Goal: Information Seeking & Learning: Check status

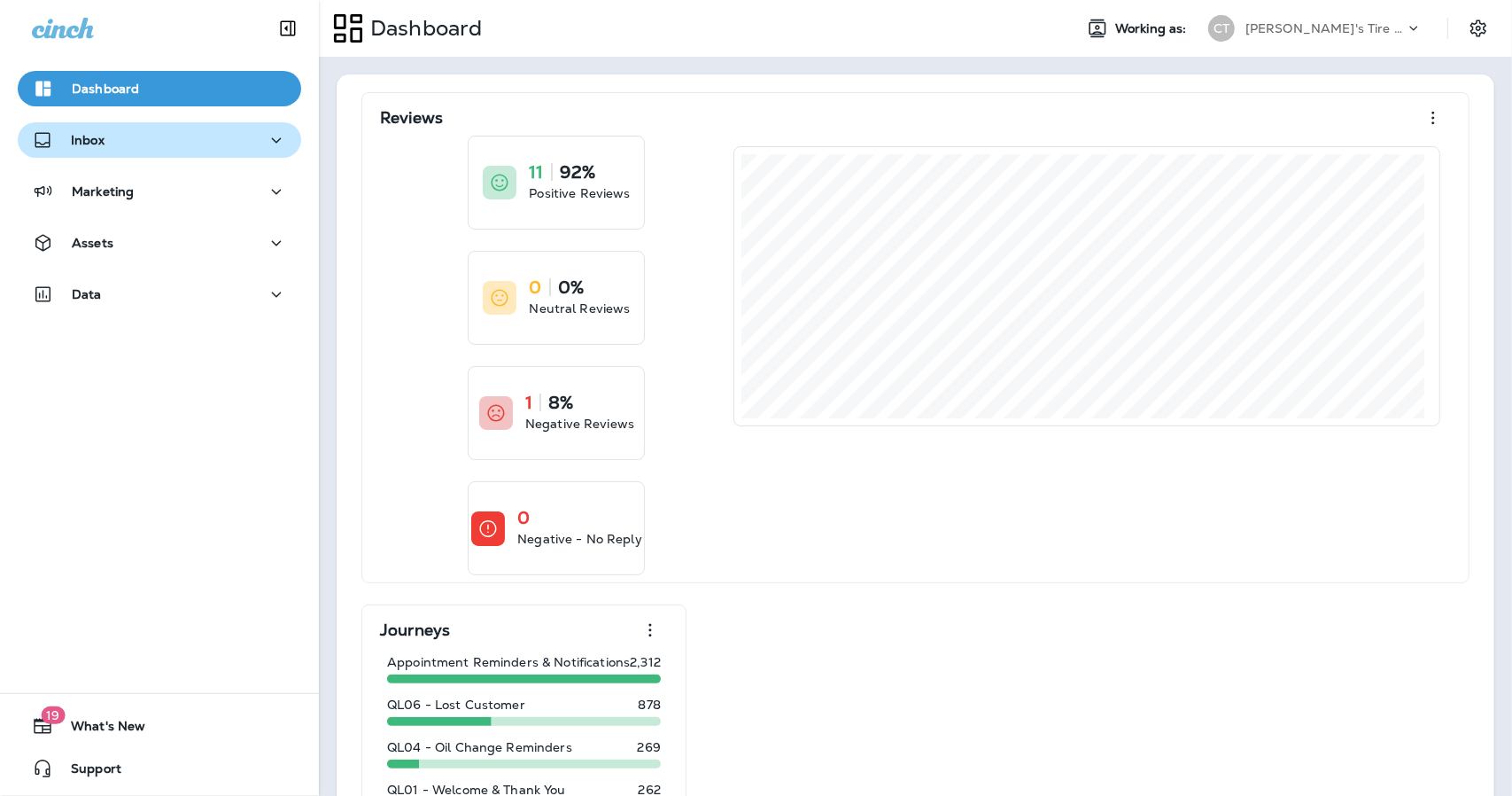
click at [155, 152] on button "Inbox" at bounding box center [159, 140] width 283 height 36
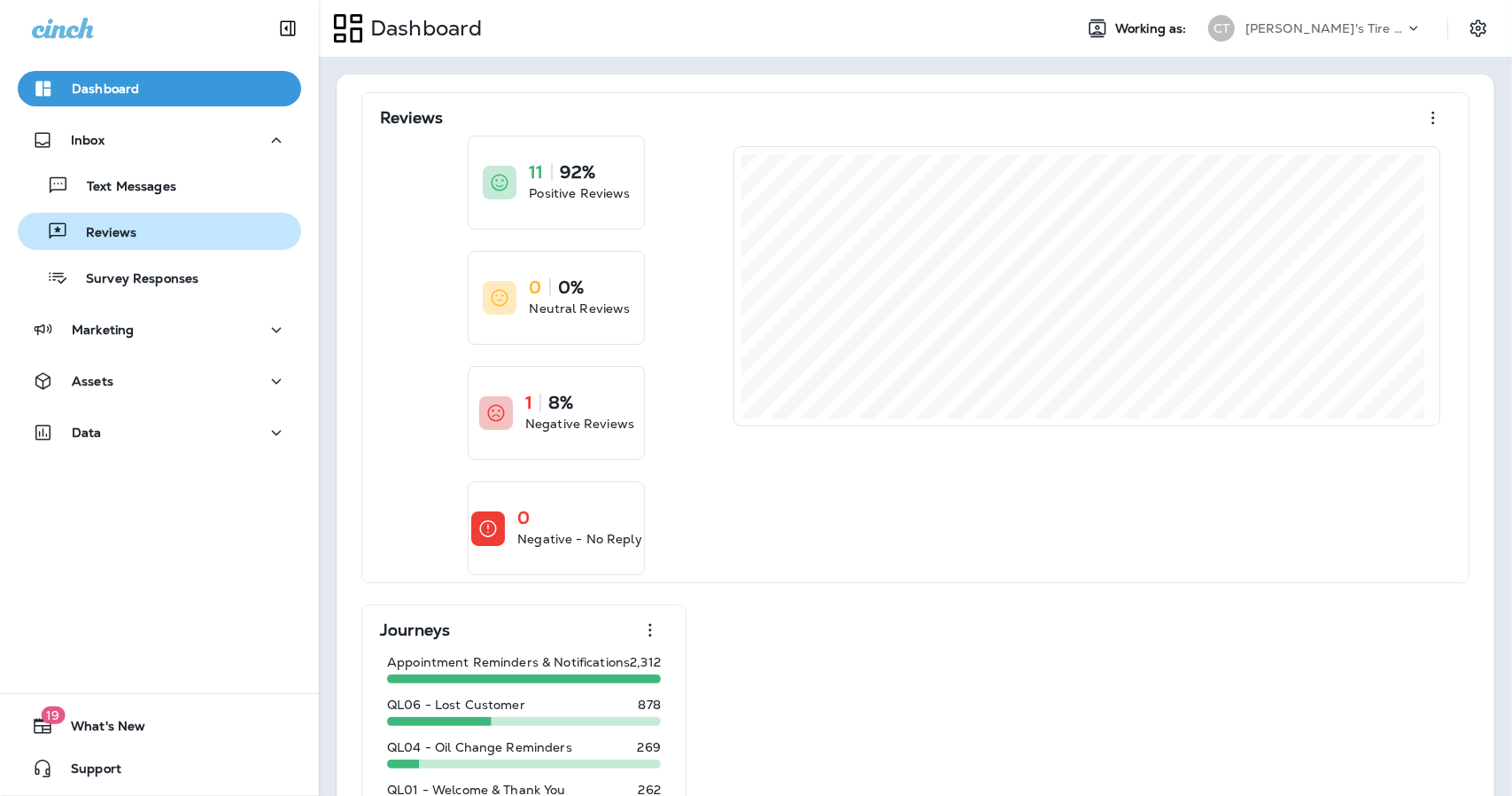
click at [121, 231] on p "Reviews" at bounding box center [102, 233] width 68 height 17
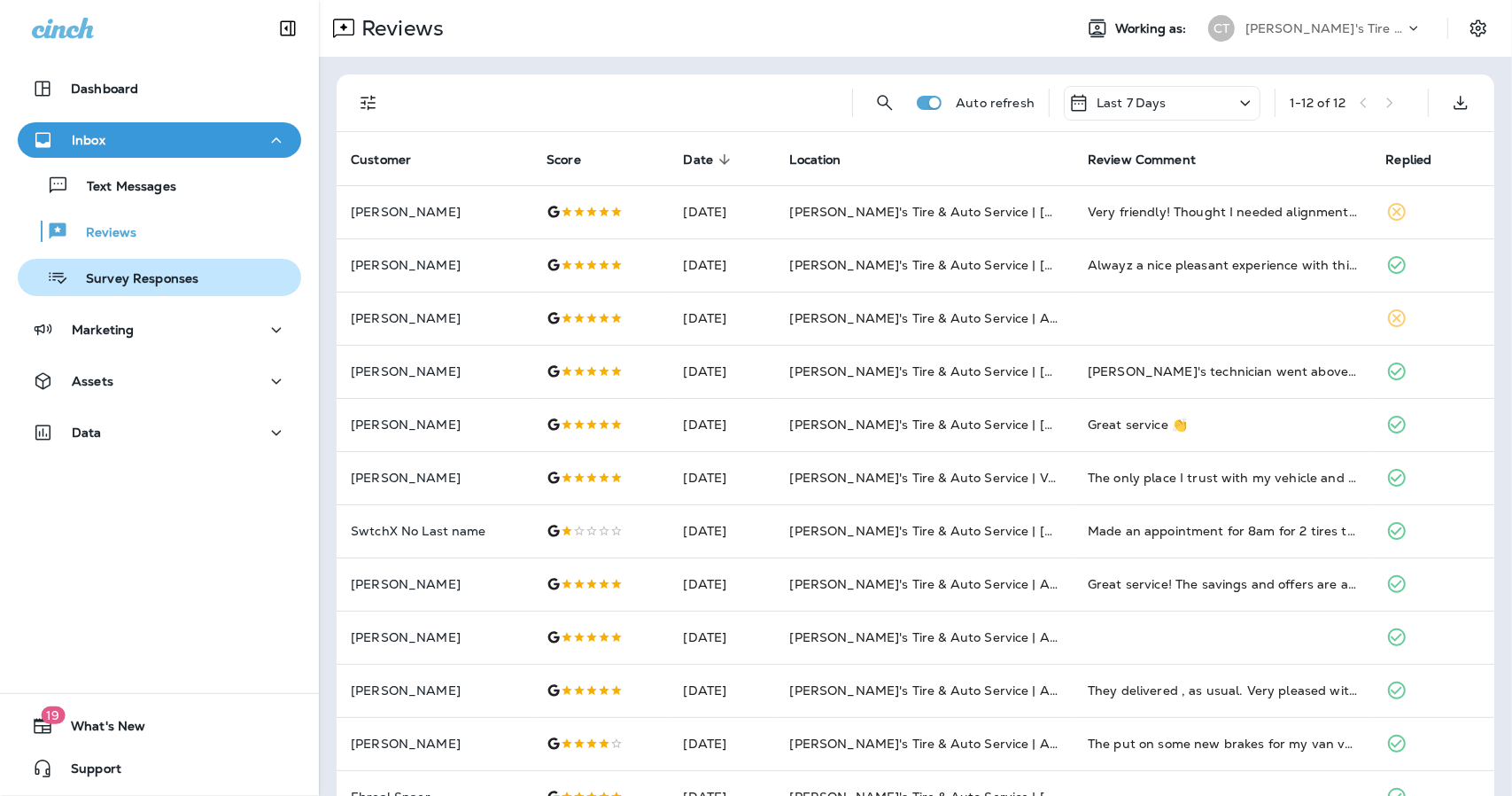
click at [130, 283] on p "Survey Responses" at bounding box center [133, 279] width 131 height 17
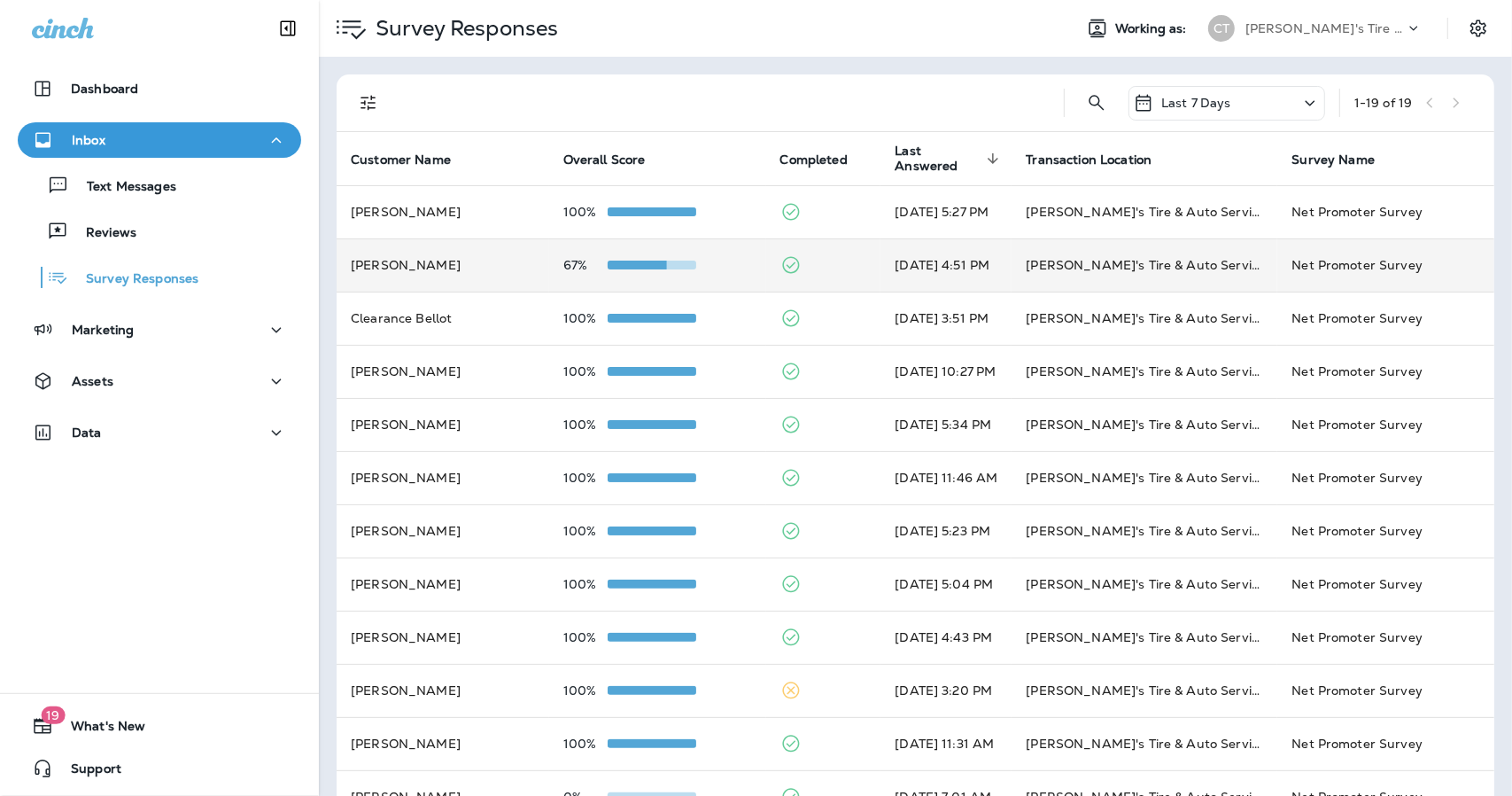
click at [698, 275] on td "67%" at bounding box center [657, 265] width 217 height 53
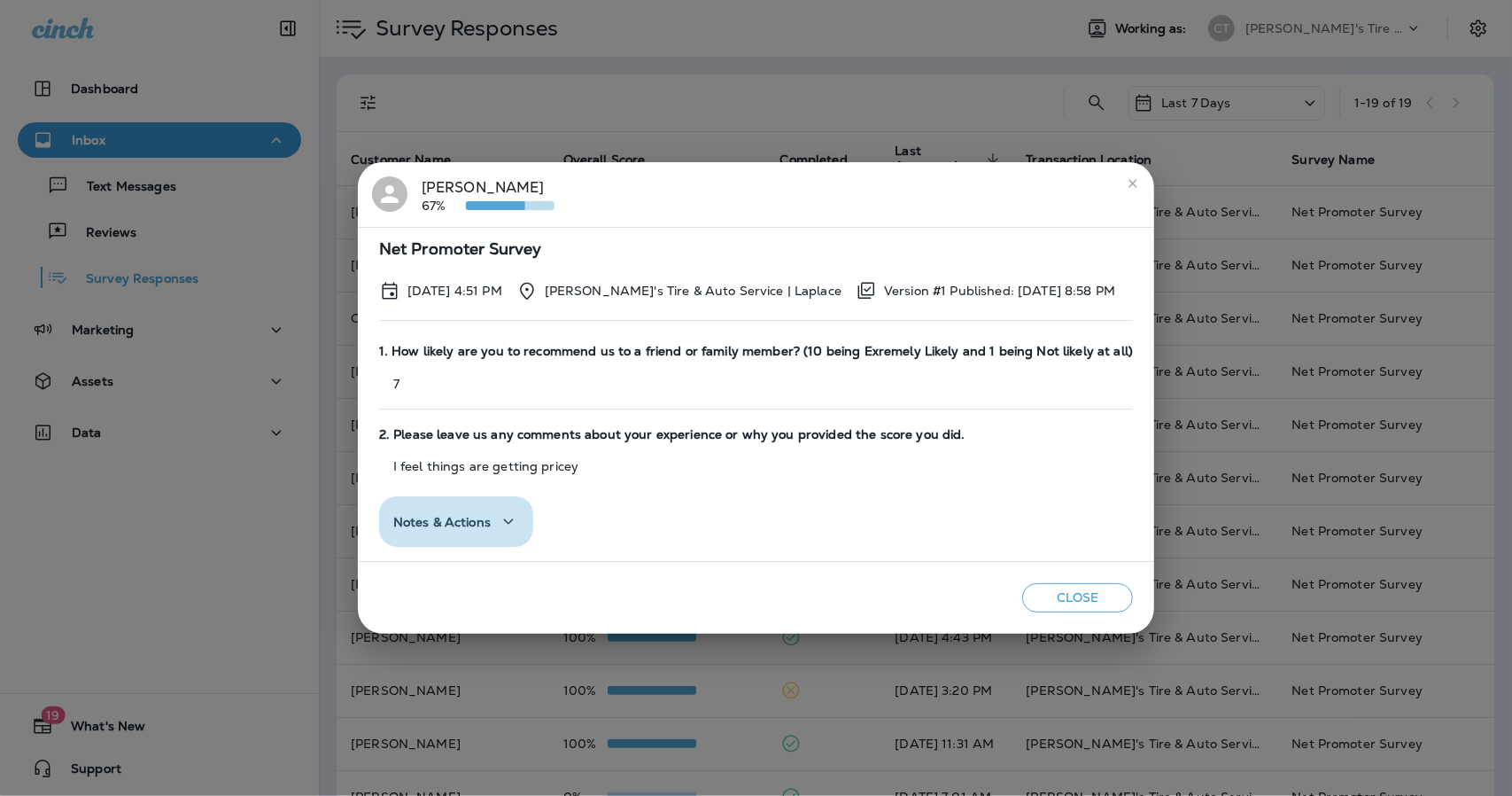
click at [491, 520] on span "Notes & Actions" at bounding box center [442, 521] width 98 height 15
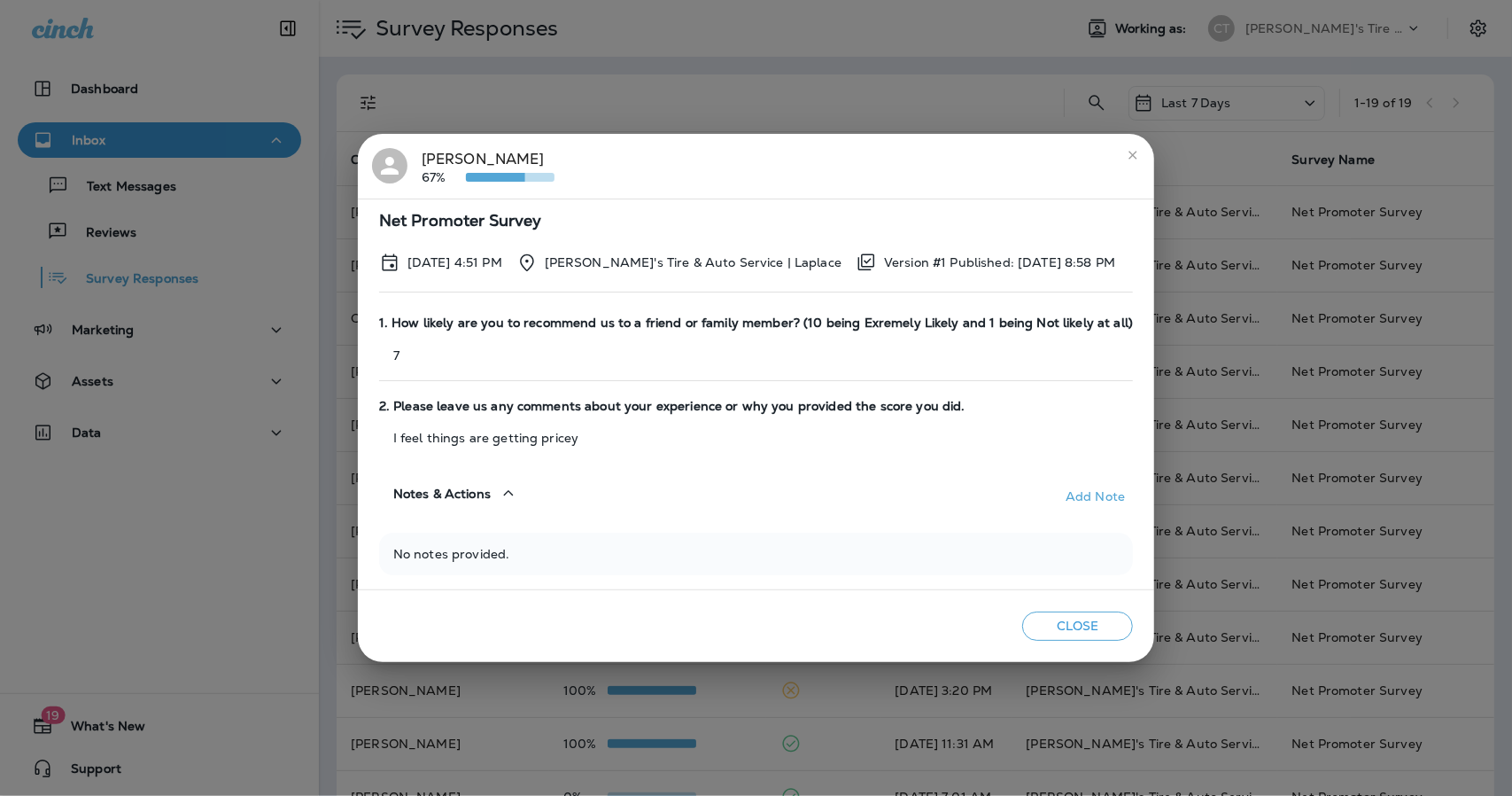
click at [490, 507] on button "Notes & Actions" at bounding box center [456, 493] width 154 height 51
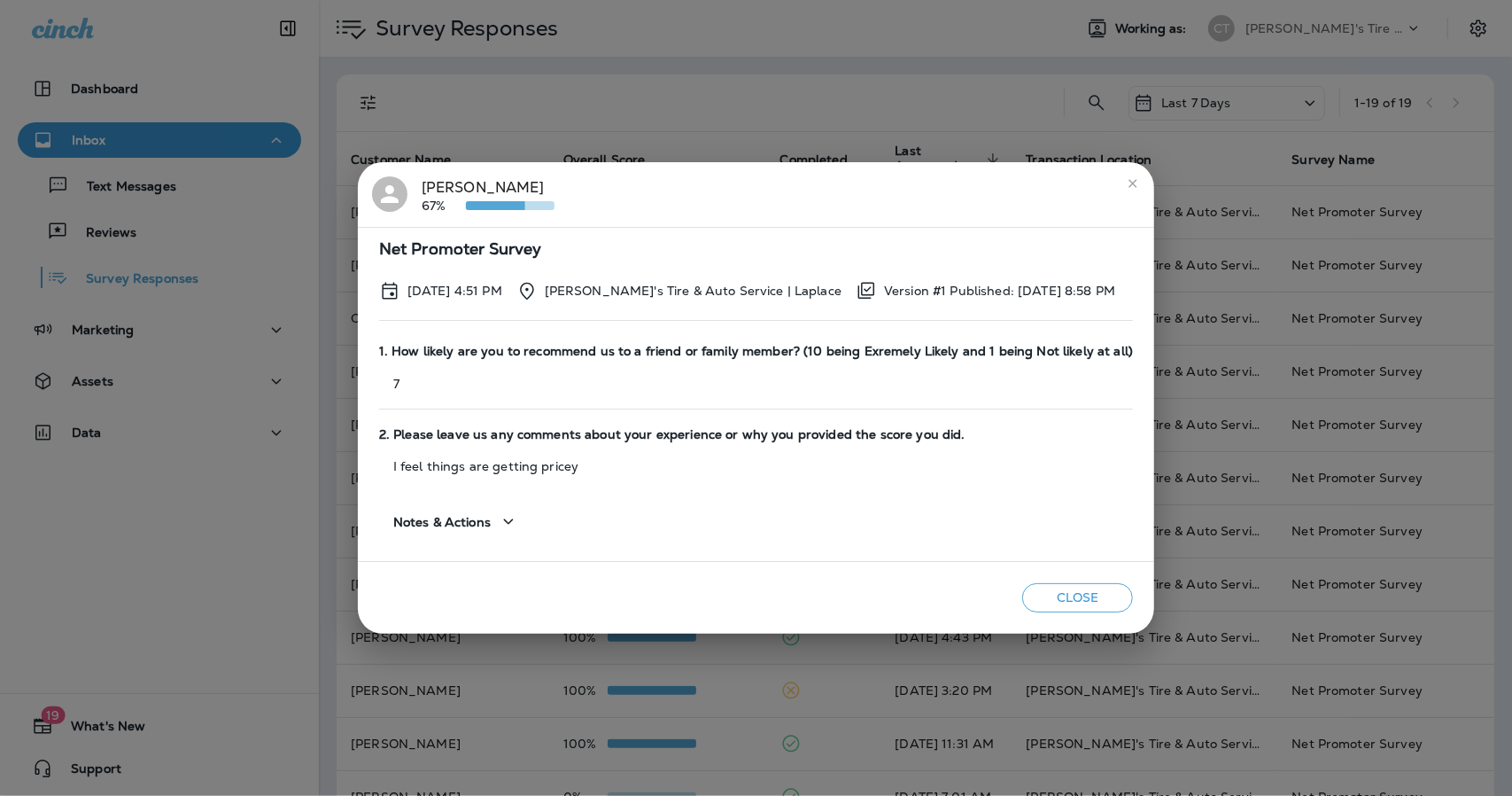
click at [1126, 185] on icon "close" at bounding box center [1133, 183] width 14 height 14
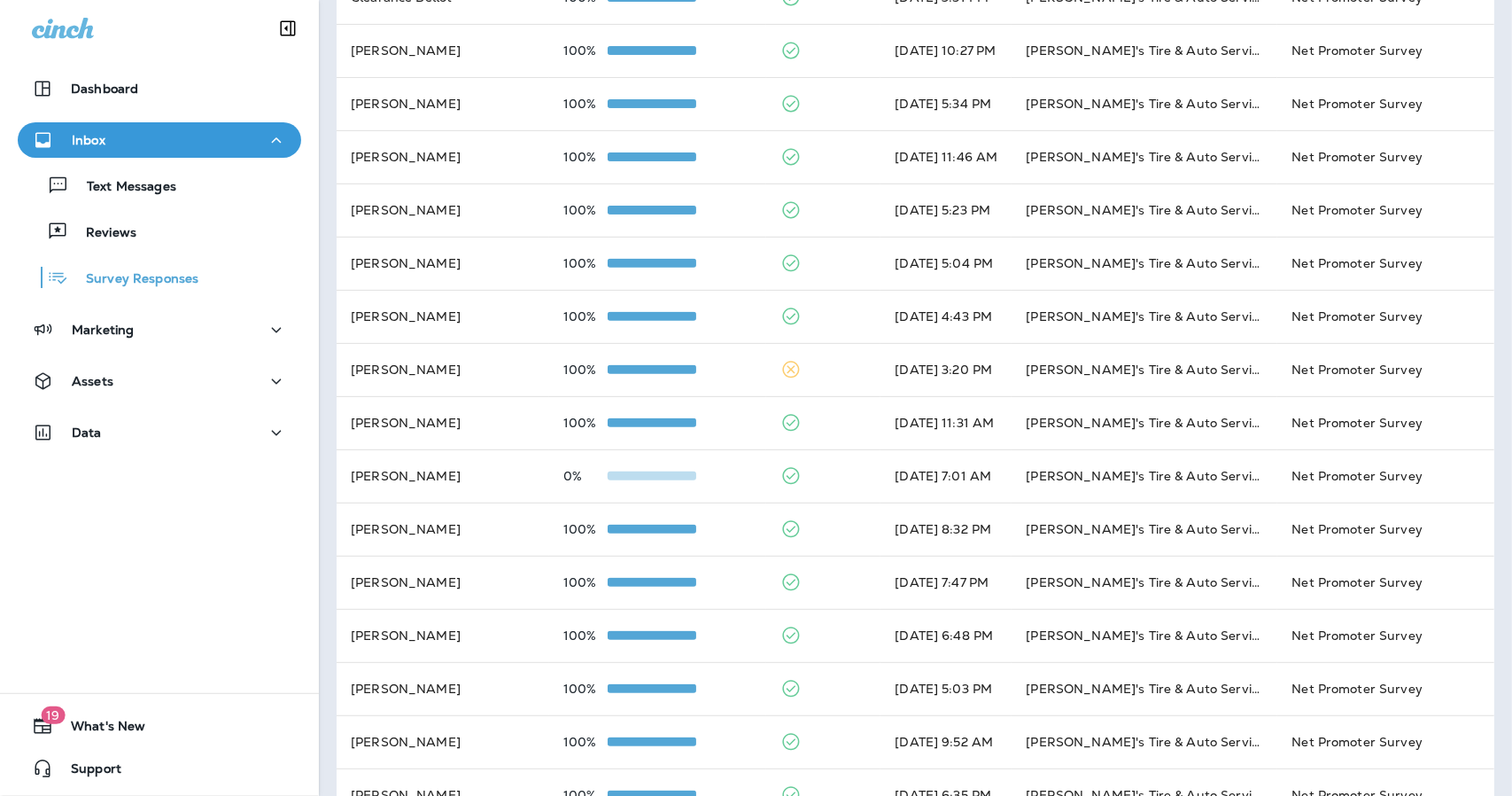
scroll to position [322, 0]
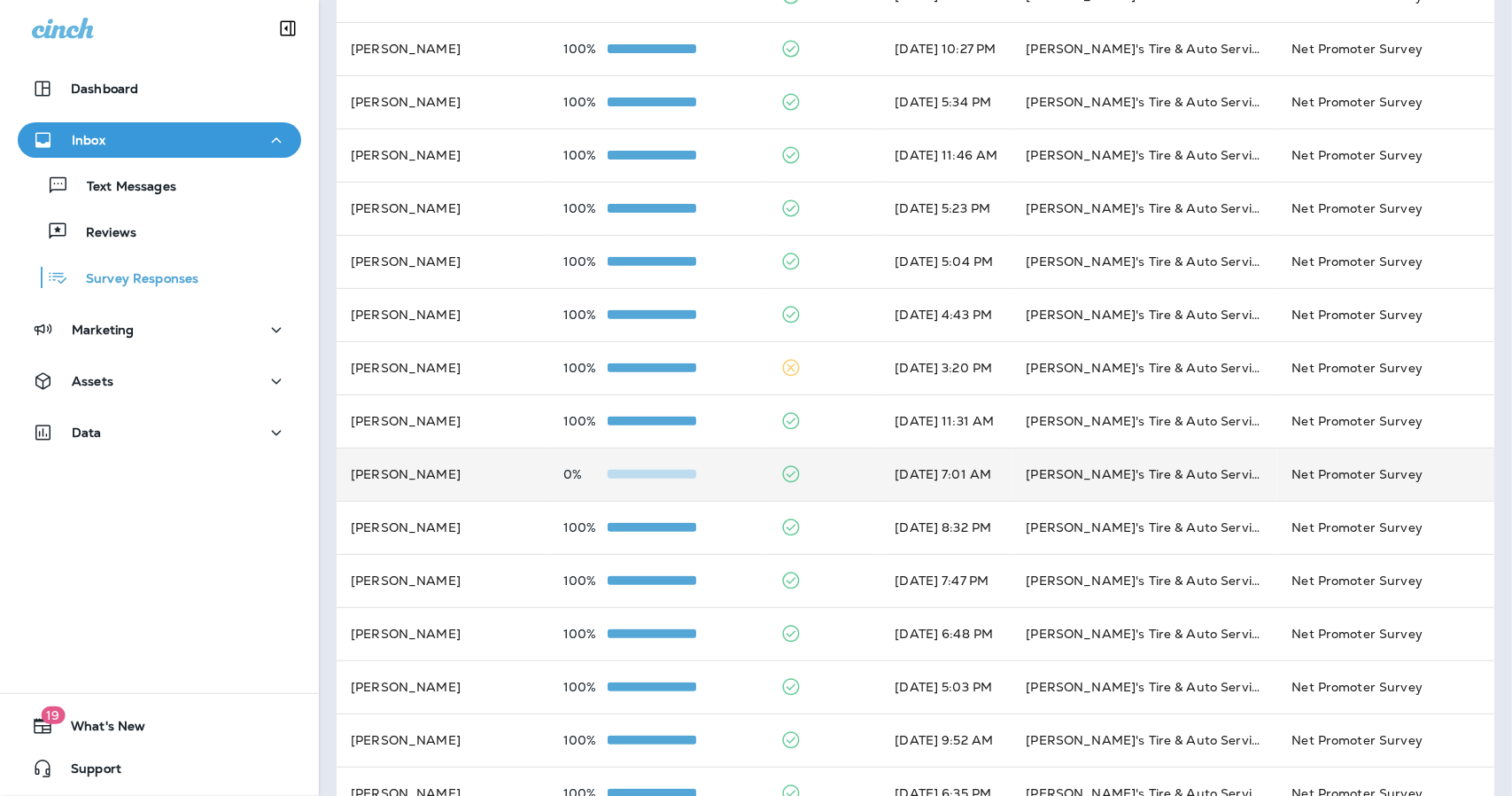
click at [727, 479] on td "0%" at bounding box center [657, 474] width 217 height 53
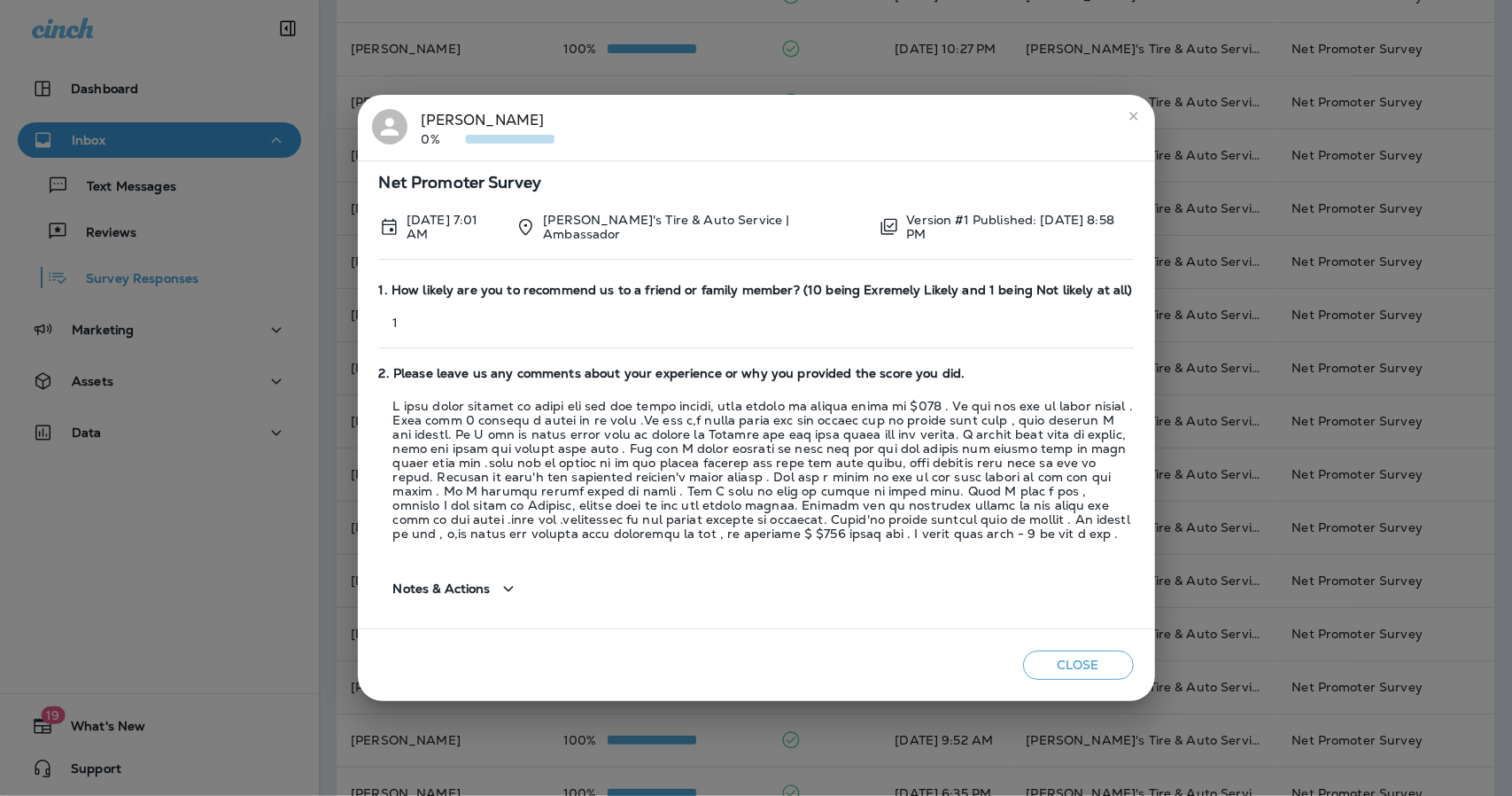
click at [1134, 118] on icon "close" at bounding box center [1133, 115] width 8 height 8
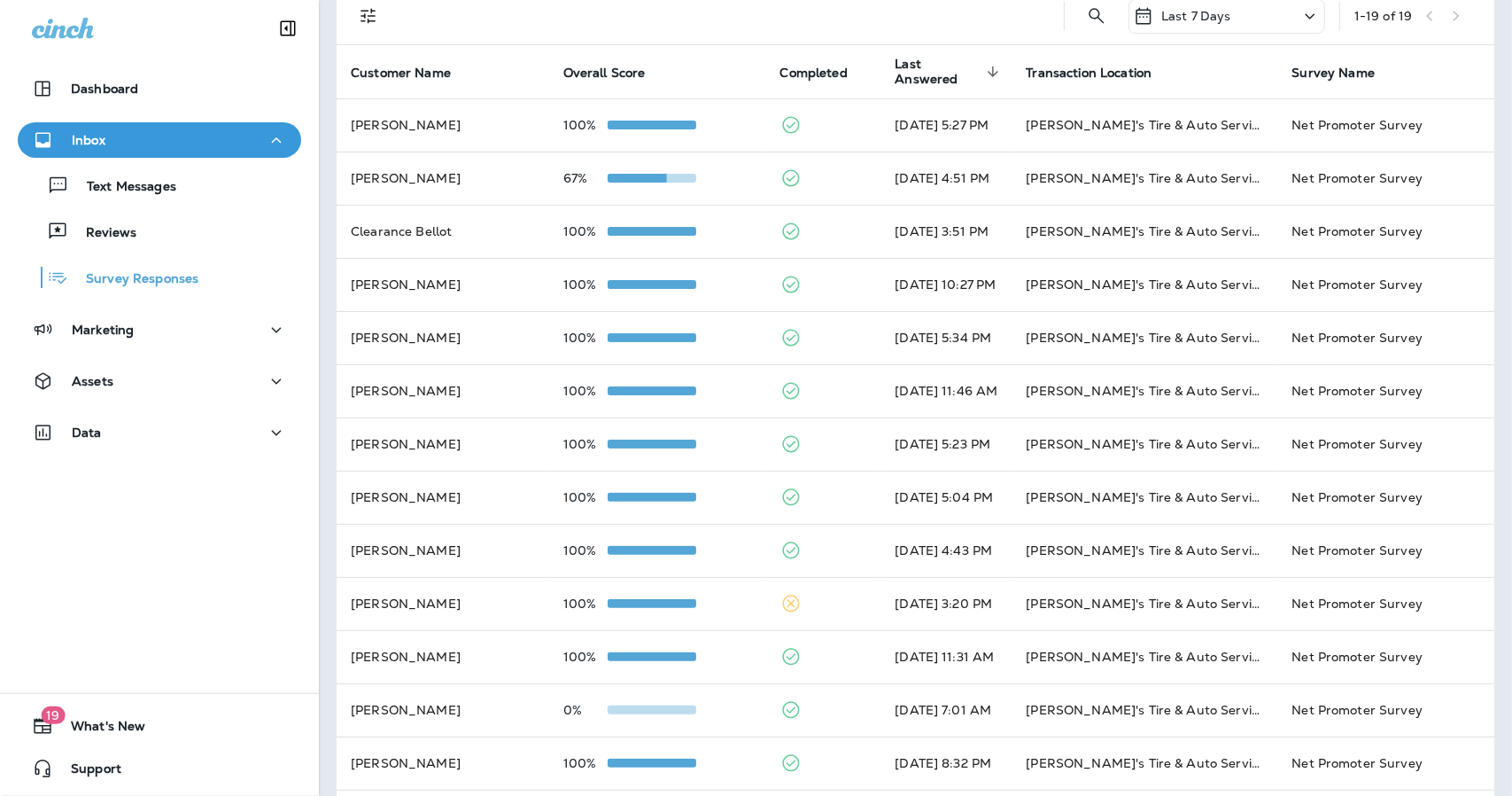
scroll to position [51, 0]
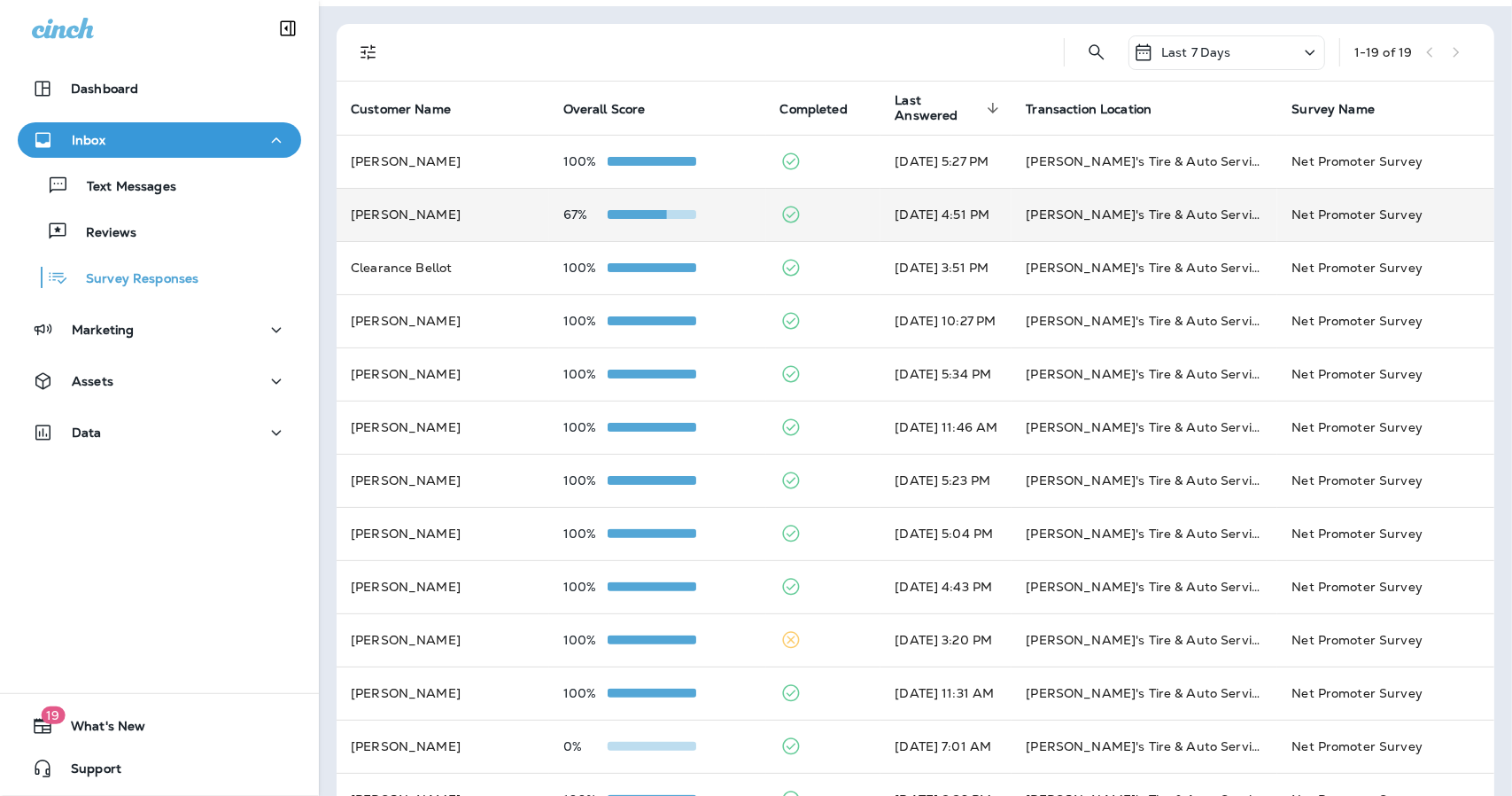
click at [706, 208] on div "67%" at bounding box center [657, 214] width 188 height 14
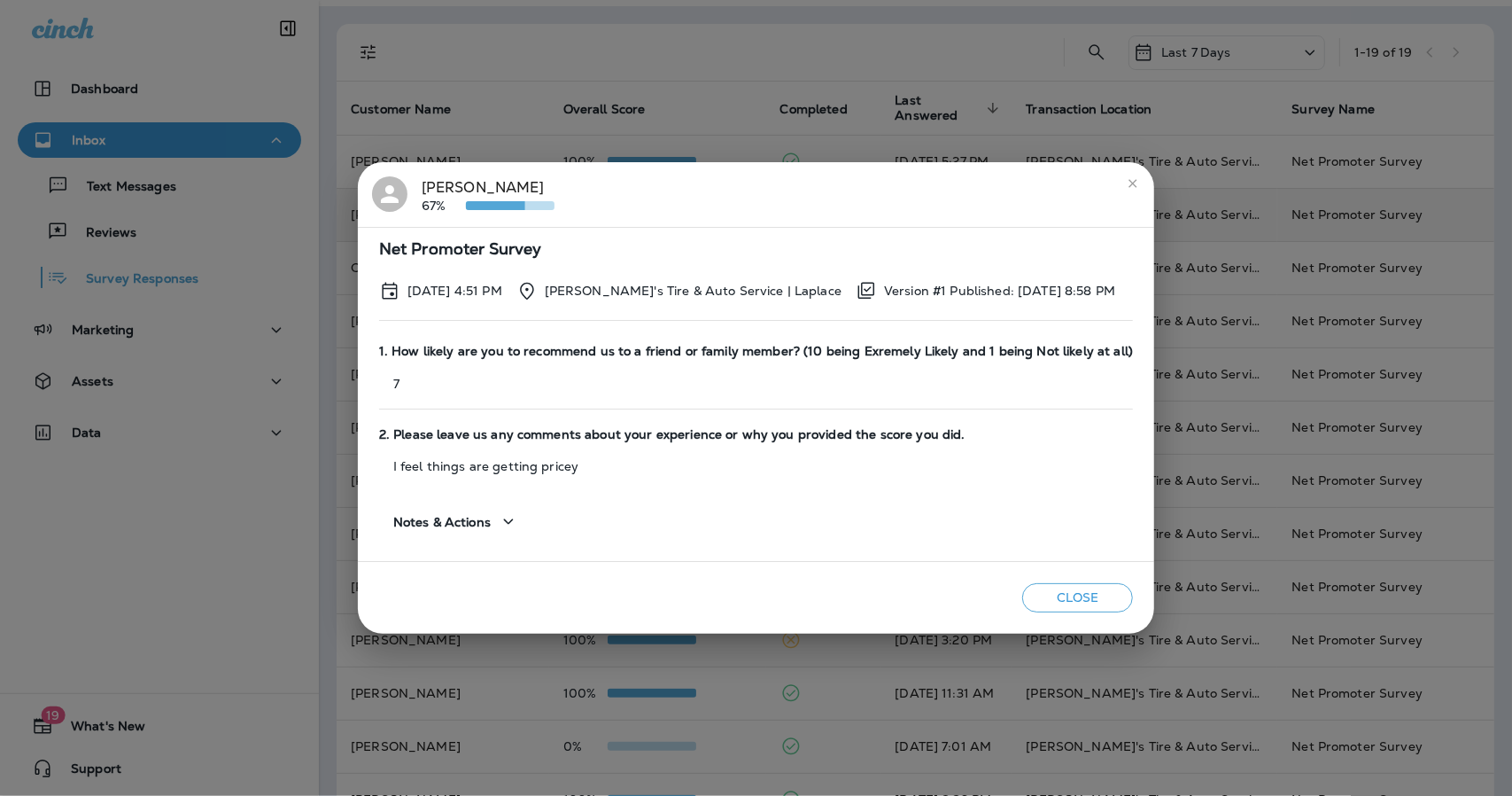
click at [1049, 603] on button "Close" at bounding box center [1077, 597] width 111 height 29
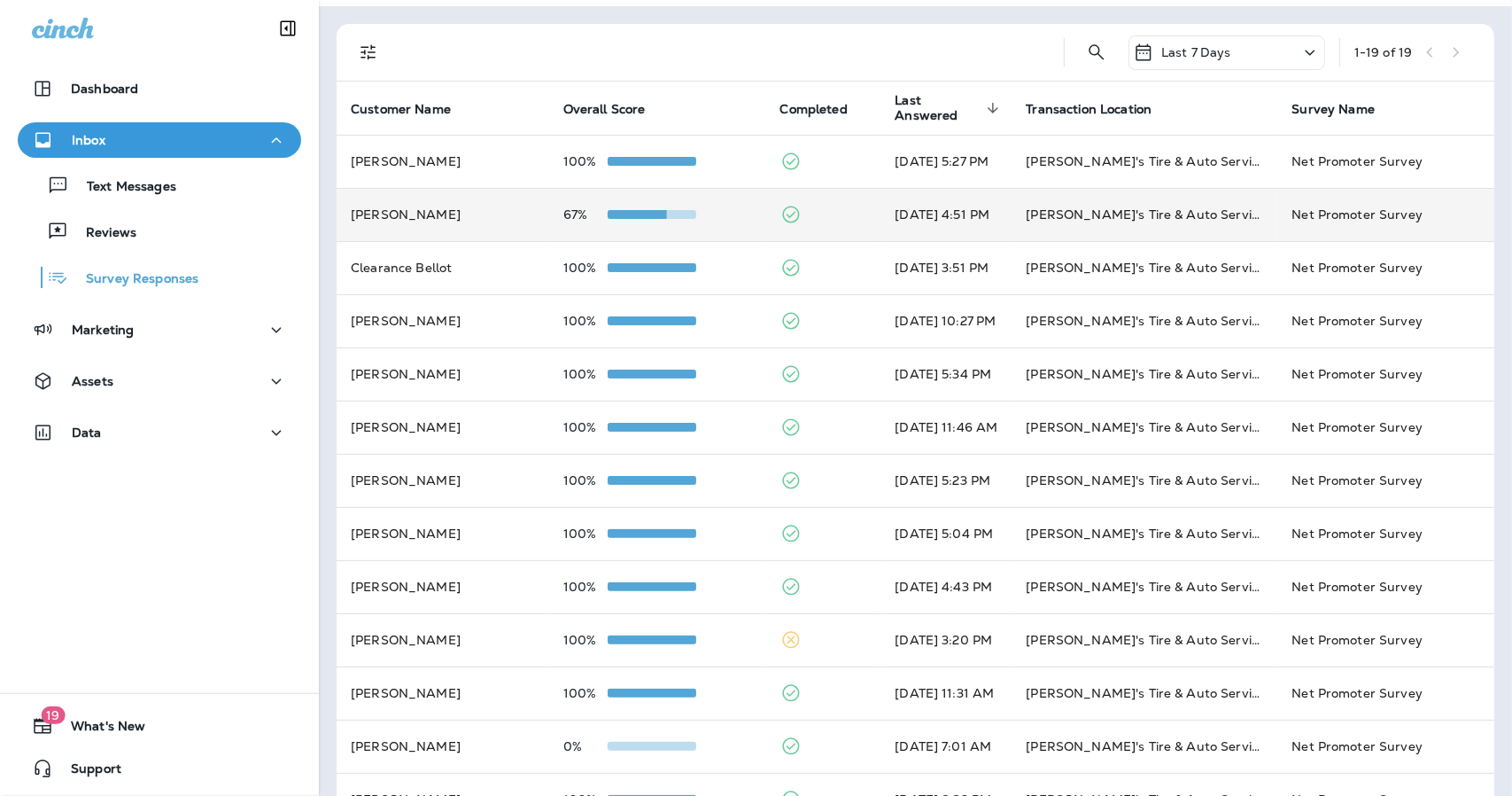
click at [121, 145] on div "Inbox" at bounding box center [159, 140] width 255 height 22
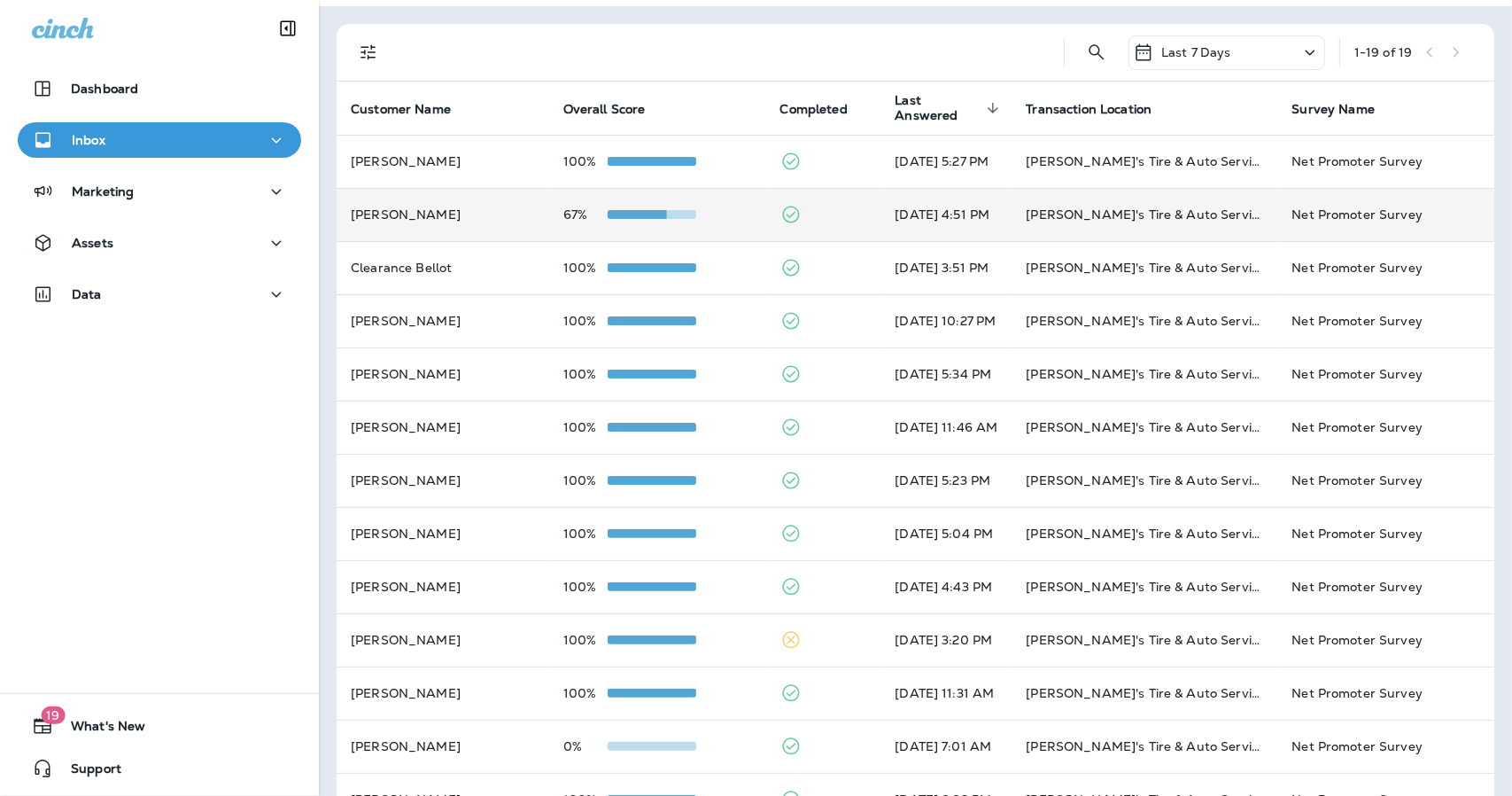
click at [121, 145] on div "Inbox" at bounding box center [159, 140] width 255 height 22
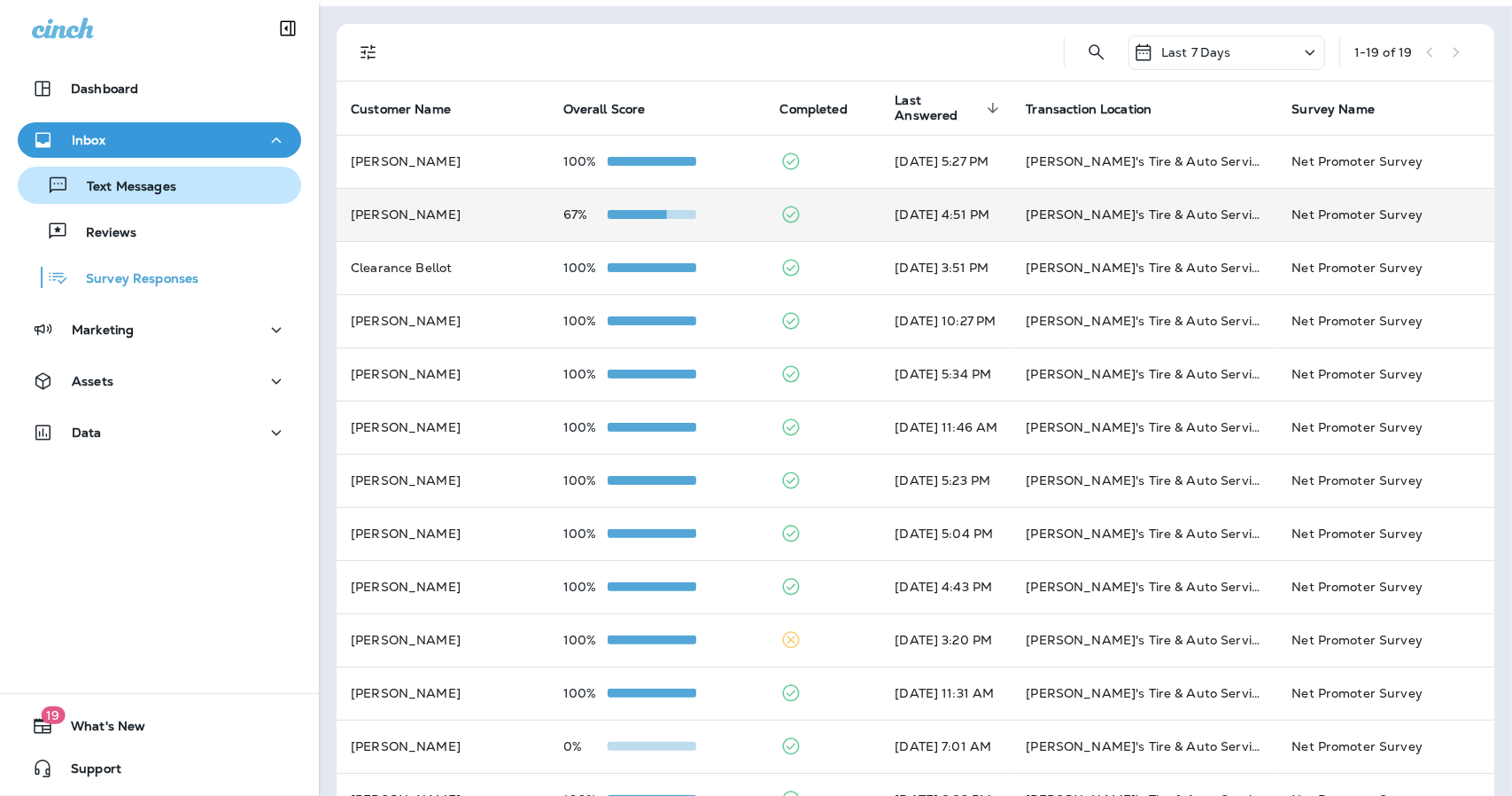
click at [130, 183] on p "Text Messages" at bounding box center [123, 187] width 107 height 17
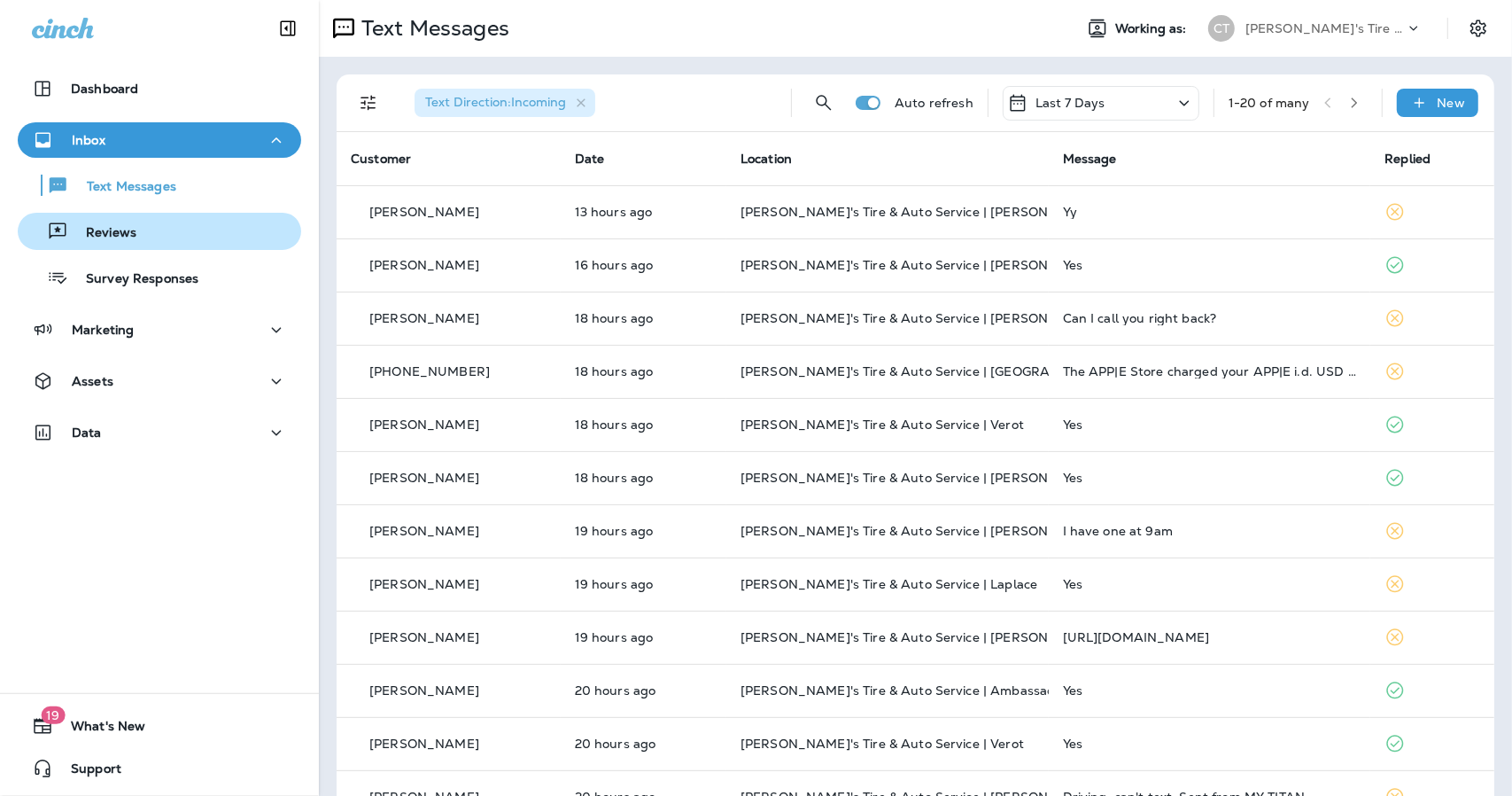
click at [115, 234] on p "Reviews" at bounding box center [102, 233] width 68 height 17
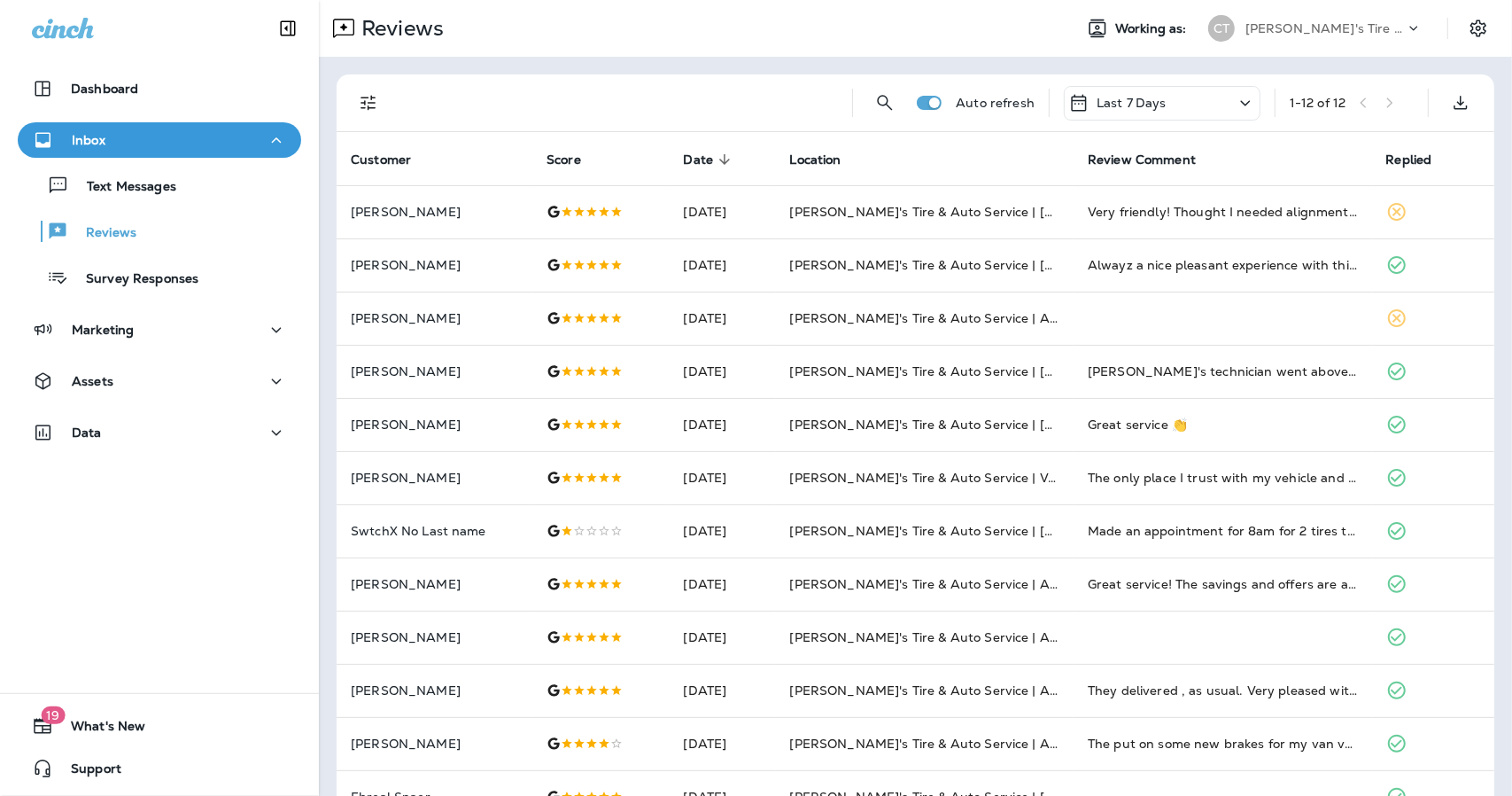
scroll to position [45, 0]
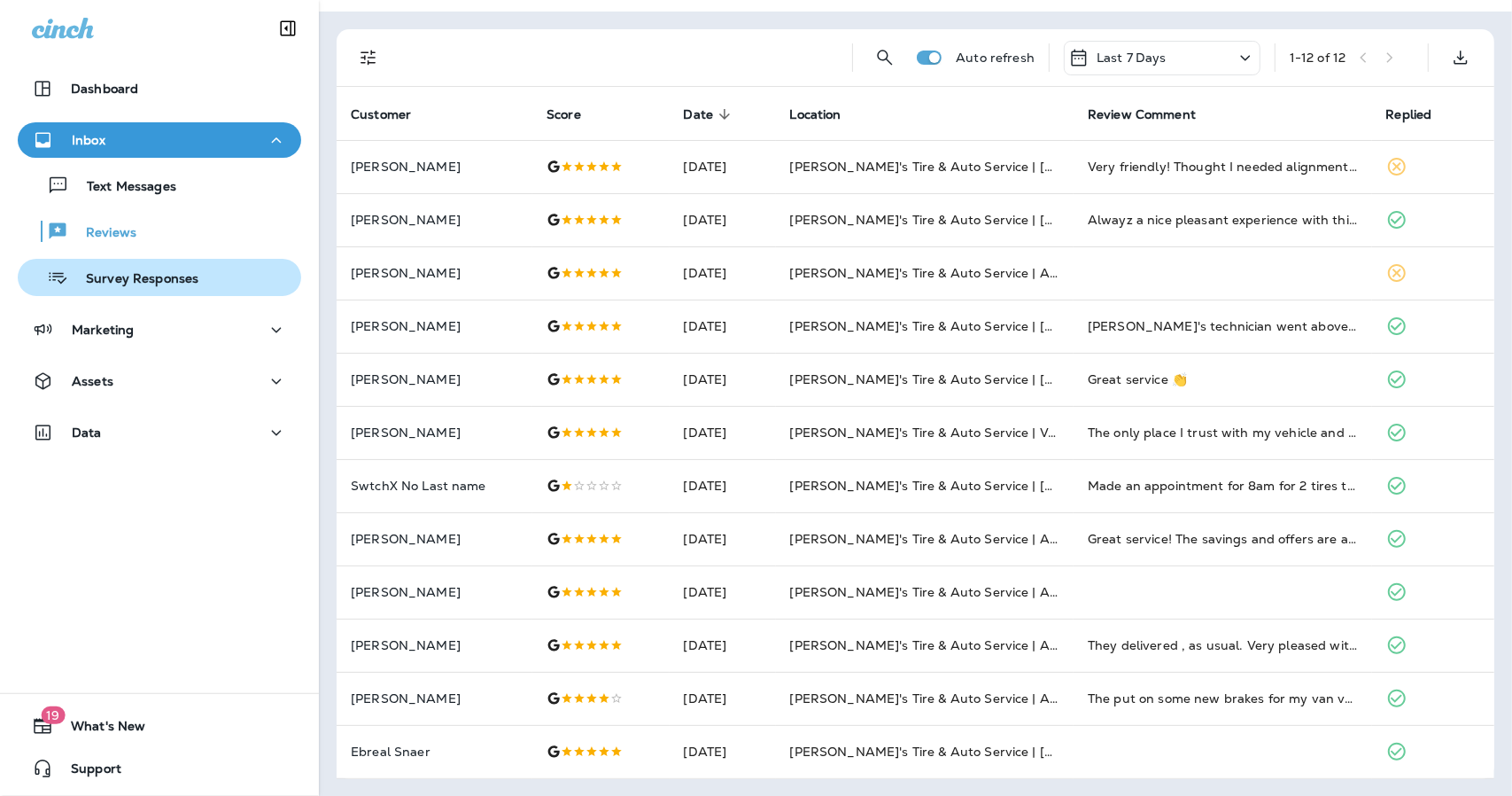
click at [147, 292] on button "Survey Responses" at bounding box center [159, 277] width 283 height 37
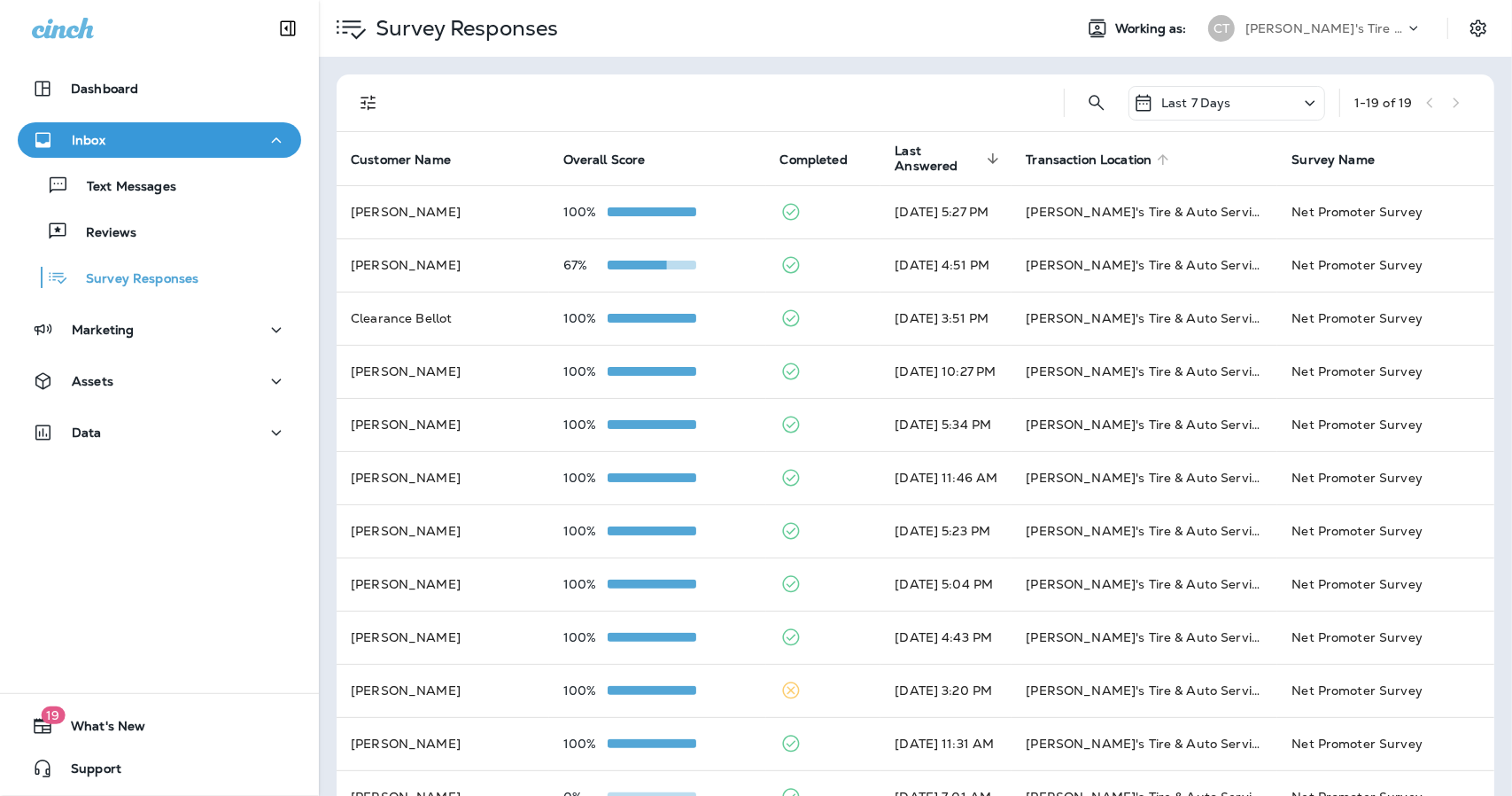
click at [1108, 162] on span "Transaction Location" at bounding box center [1088, 160] width 126 height 15
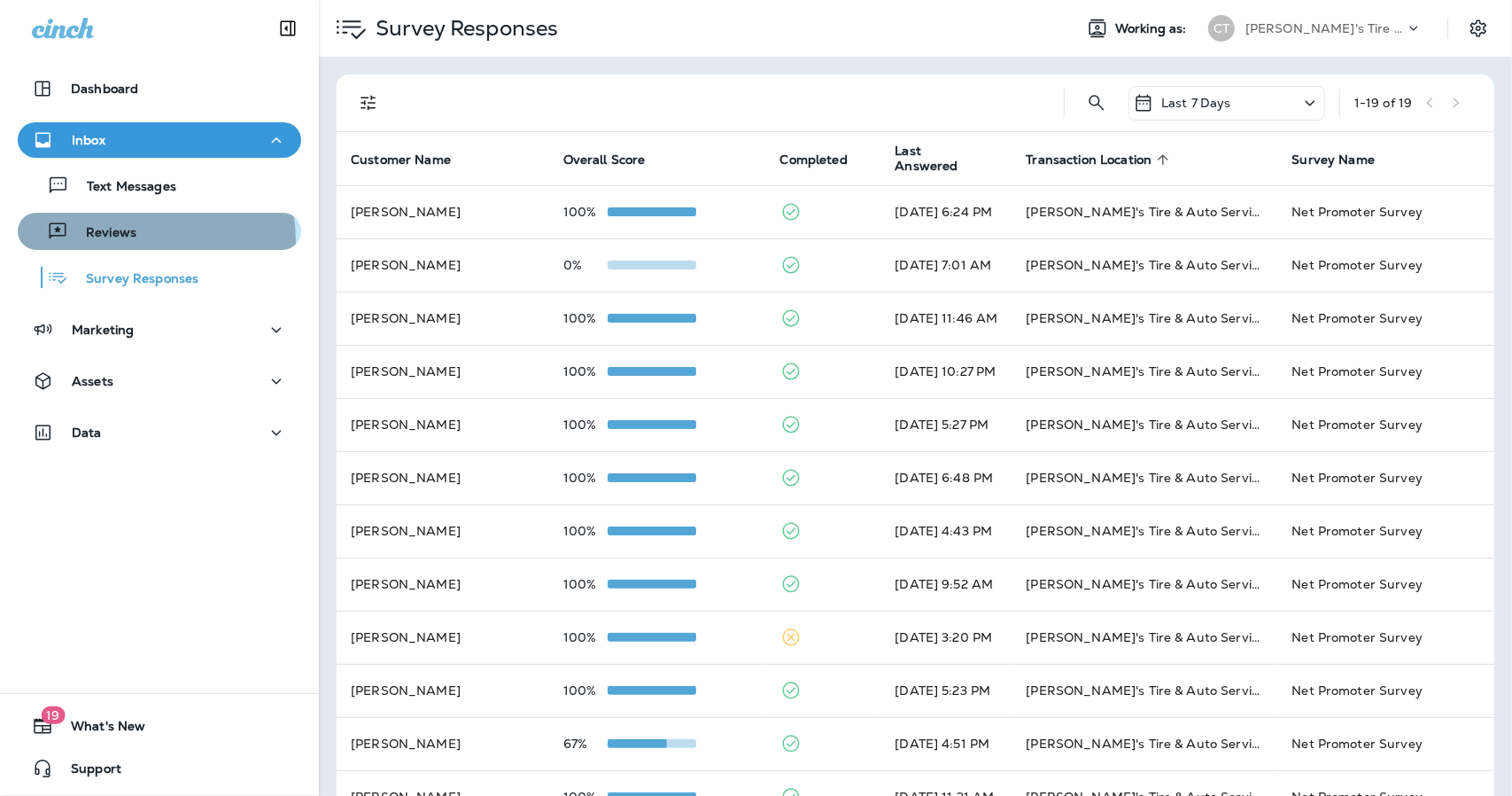
click at [123, 241] on p "Reviews" at bounding box center [102, 233] width 68 height 17
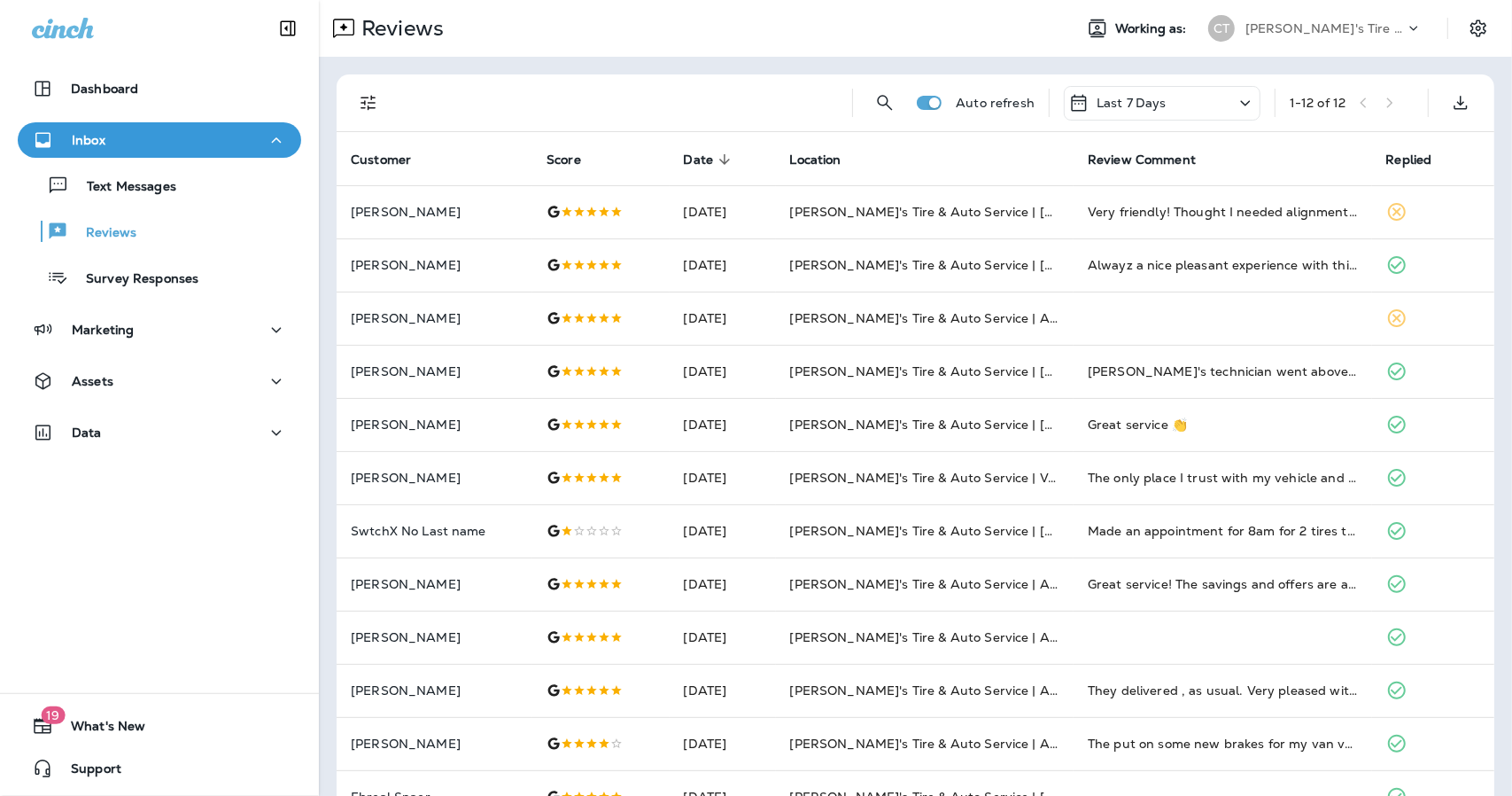
click at [1199, 92] on div "Last 7 Days" at bounding box center [1161, 103] width 196 height 35
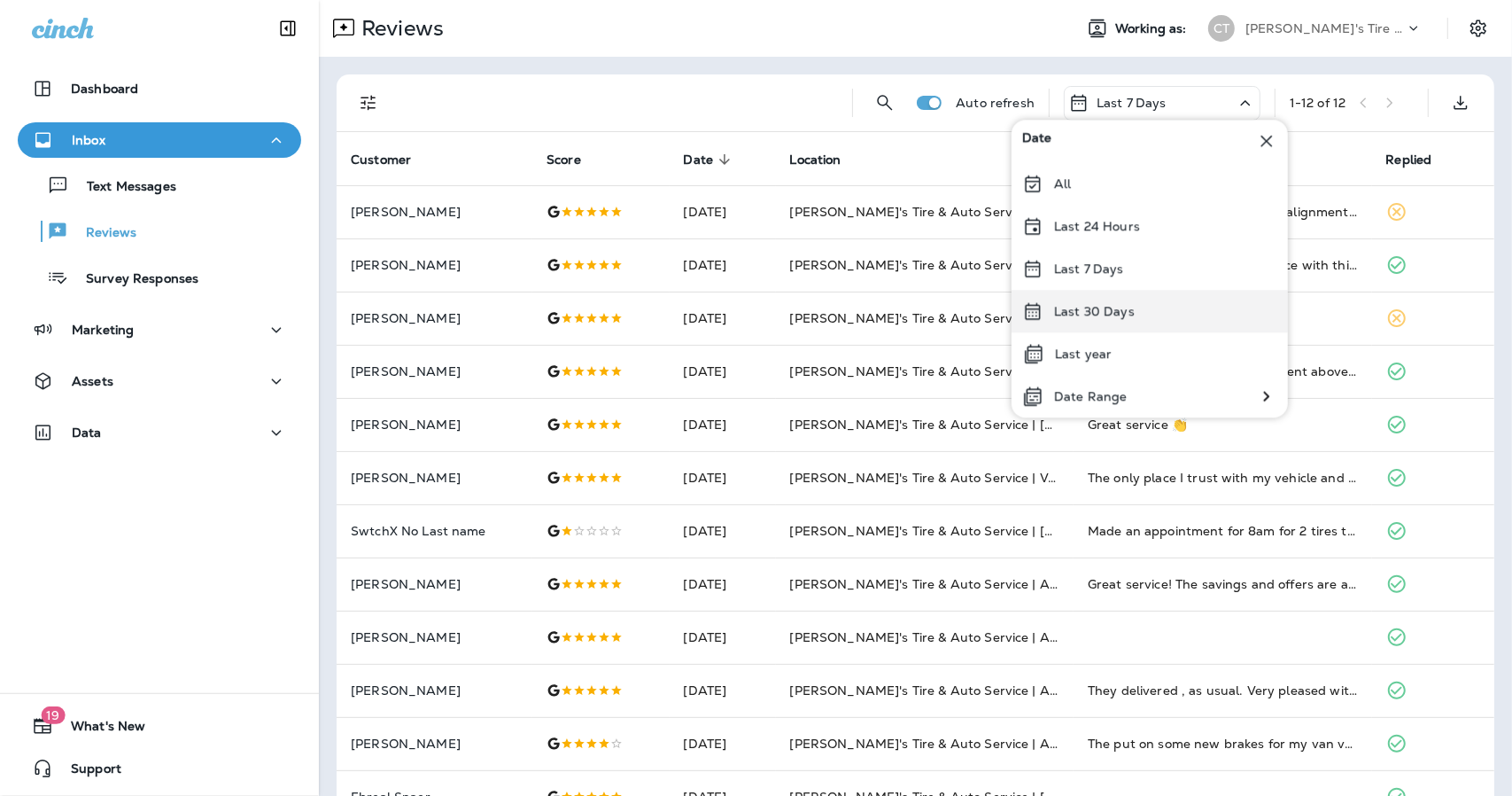
click at [1096, 314] on p "Last 30 Days" at bounding box center [1094, 311] width 81 height 14
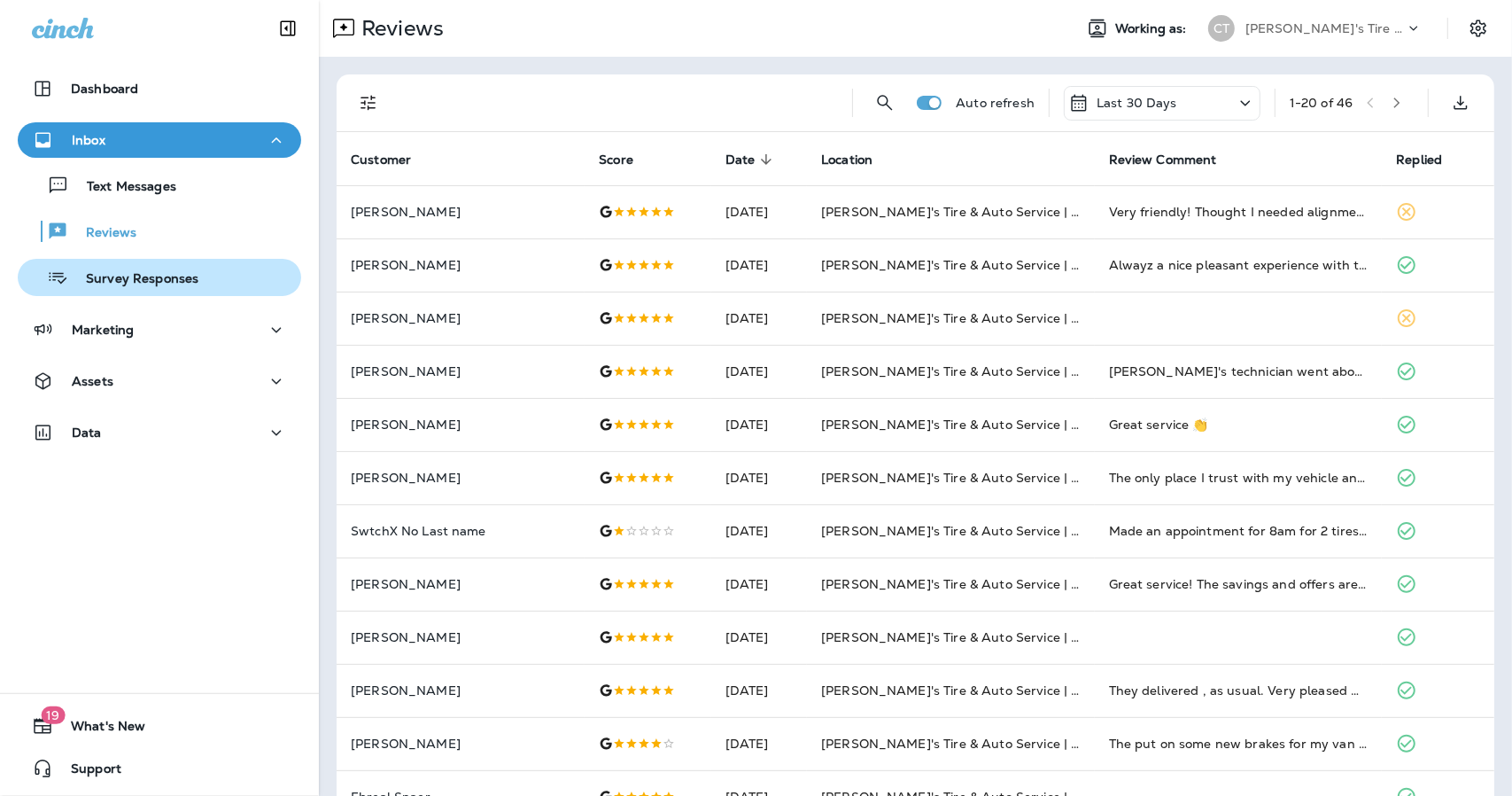
click at [165, 282] on p "Survey Responses" at bounding box center [133, 279] width 131 height 17
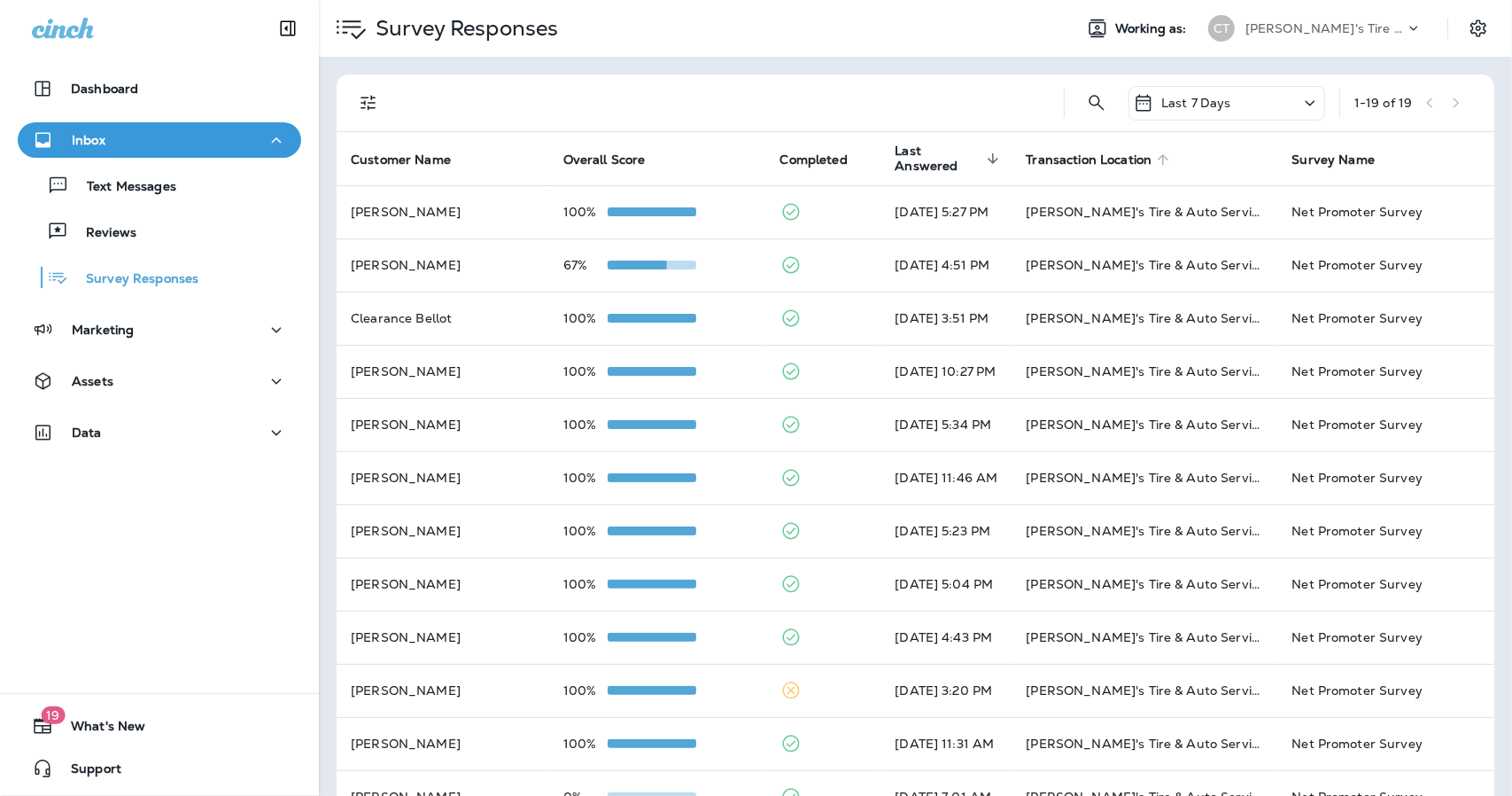
click at [1116, 166] on span "Transaction Location" at bounding box center [1088, 160] width 126 height 15
click at [1190, 96] on p "Last 7 Days" at bounding box center [1196, 103] width 70 height 14
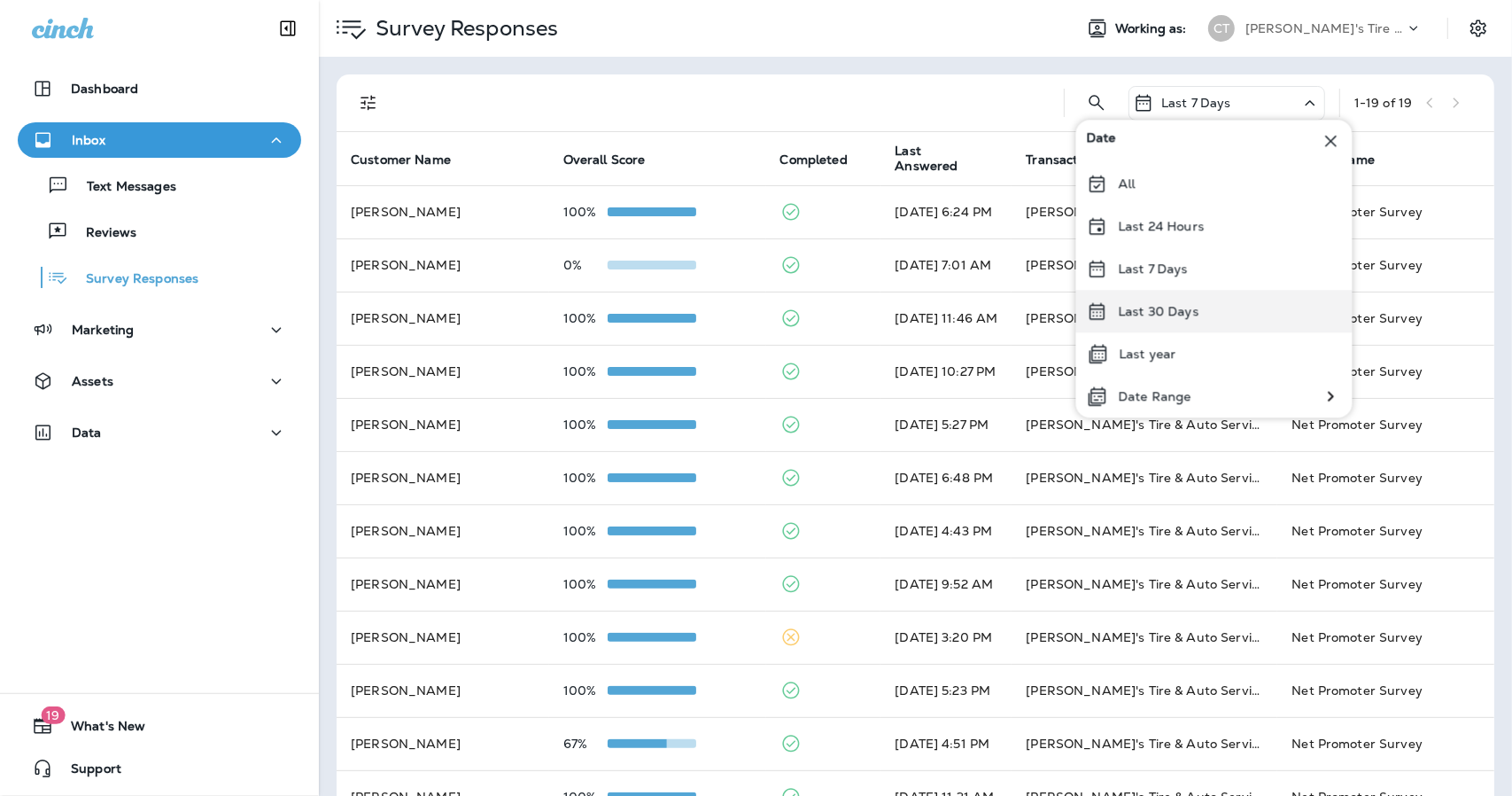
click at [1143, 320] on div "Last 30 Days" at bounding box center [1214, 311] width 276 height 43
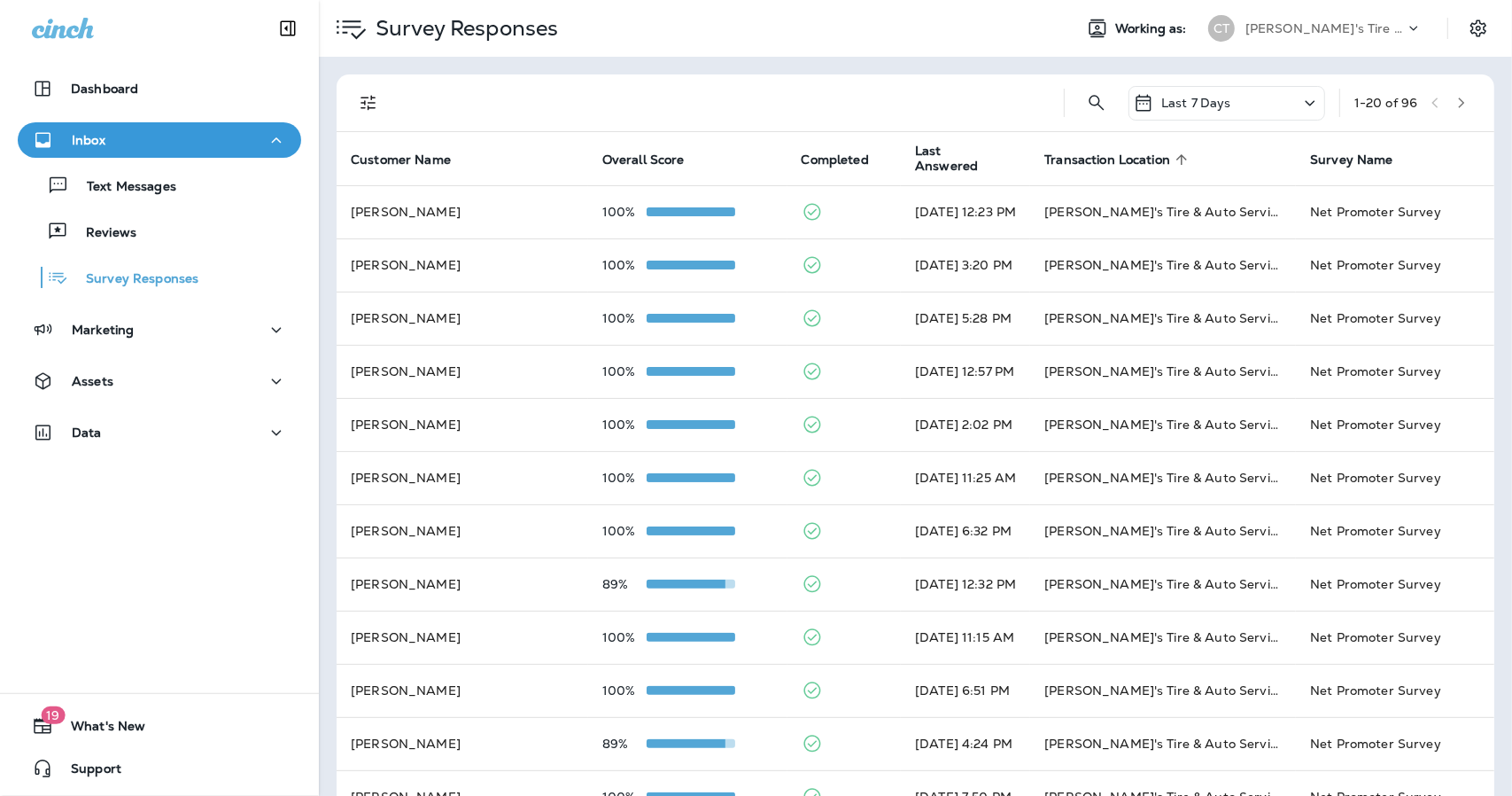
click at [1207, 106] on p "Last 7 Days" at bounding box center [1196, 103] width 70 height 14
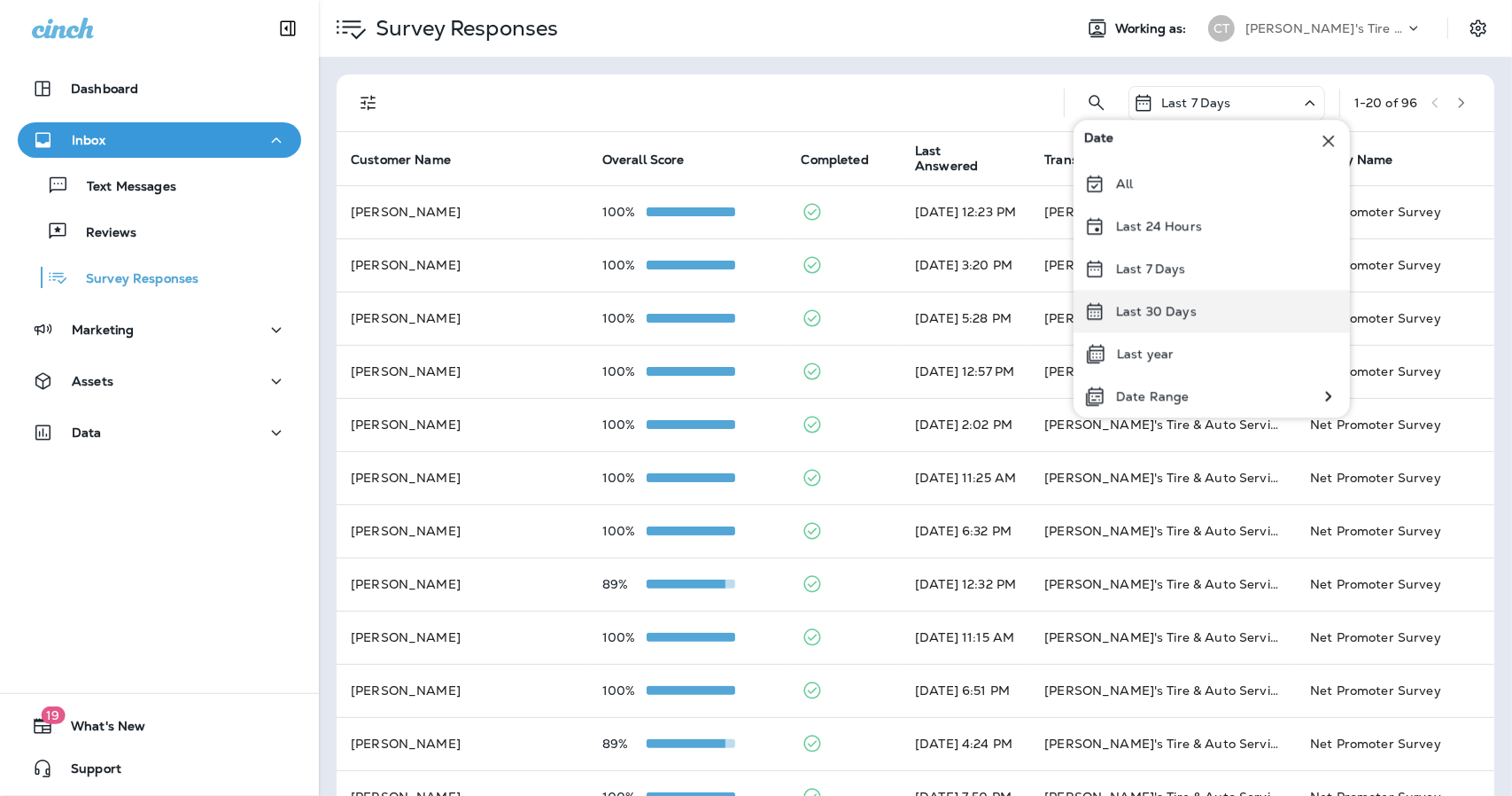
click at [1143, 314] on p "Last 30 Days" at bounding box center [1156, 311] width 81 height 14
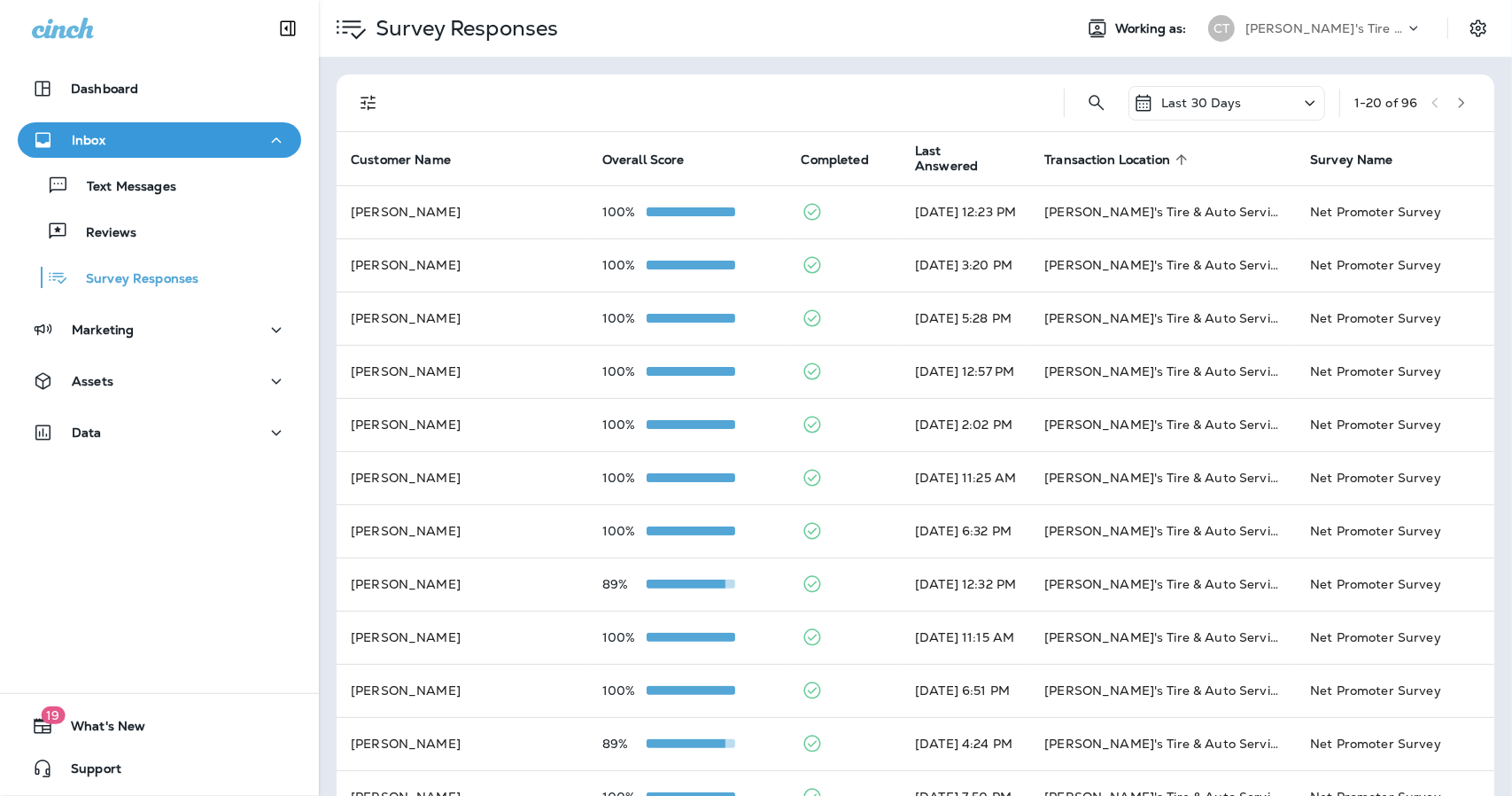
click at [1455, 108] on icon "button" at bounding box center [1461, 103] width 12 height 12
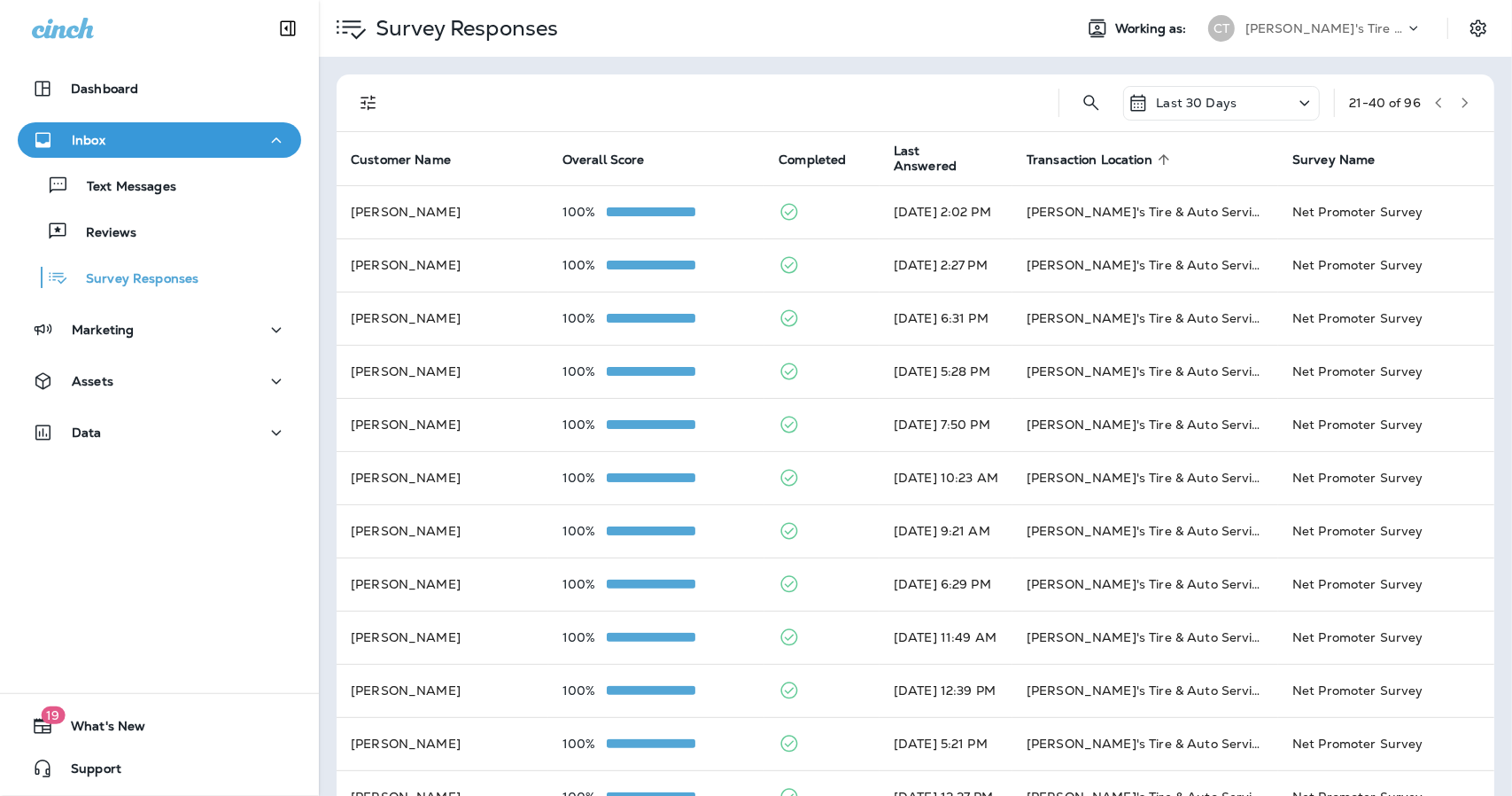
click at [1452, 120] on div "Last 30 Days 21 - 40 of 96" at bounding box center [919, 103] width 1136 height 57
click at [1459, 104] on icon "button" at bounding box center [1465, 103] width 12 height 12
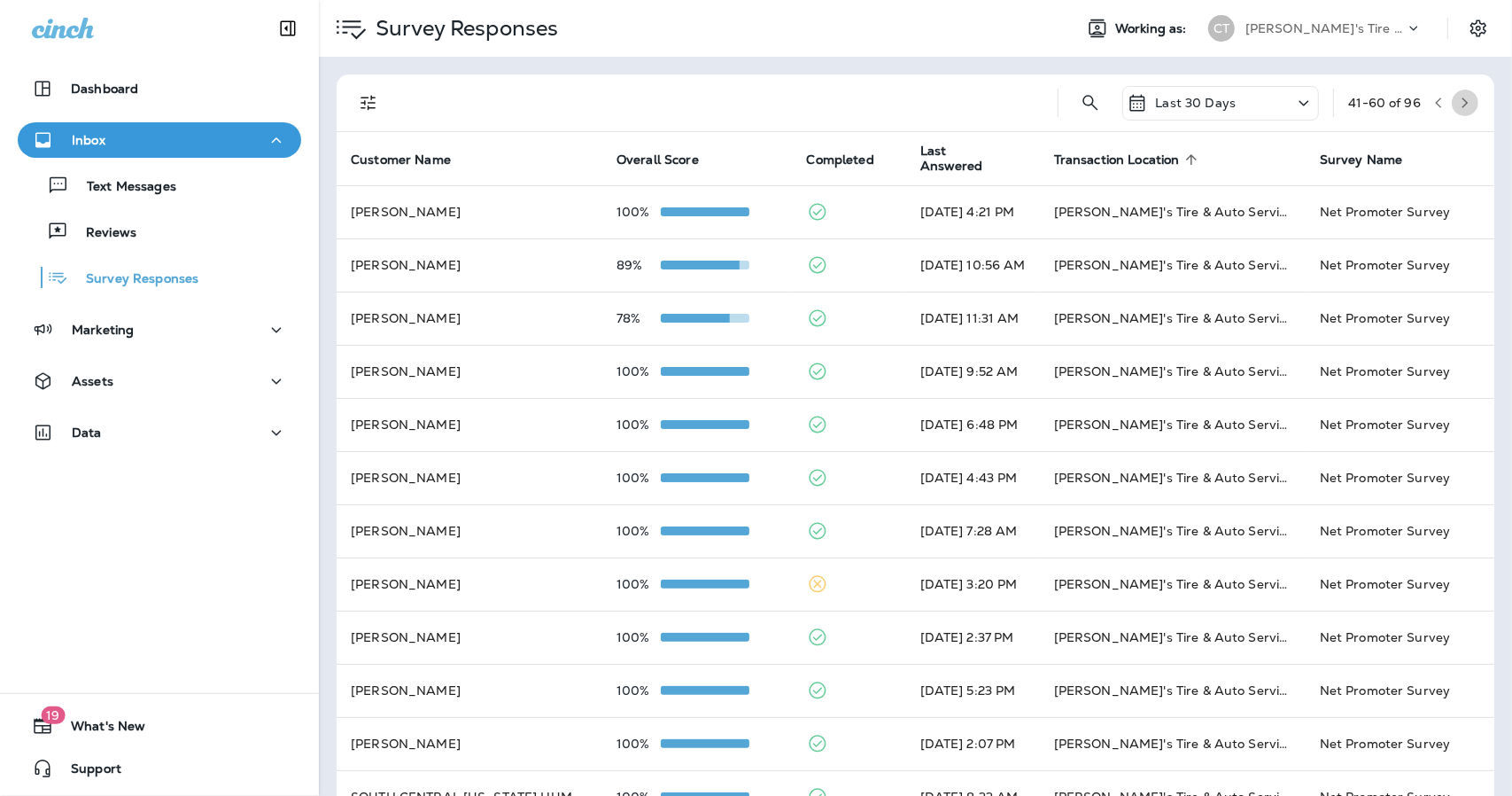
click at [1459, 107] on icon "button" at bounding box center [1465, 103] width 12 height 12
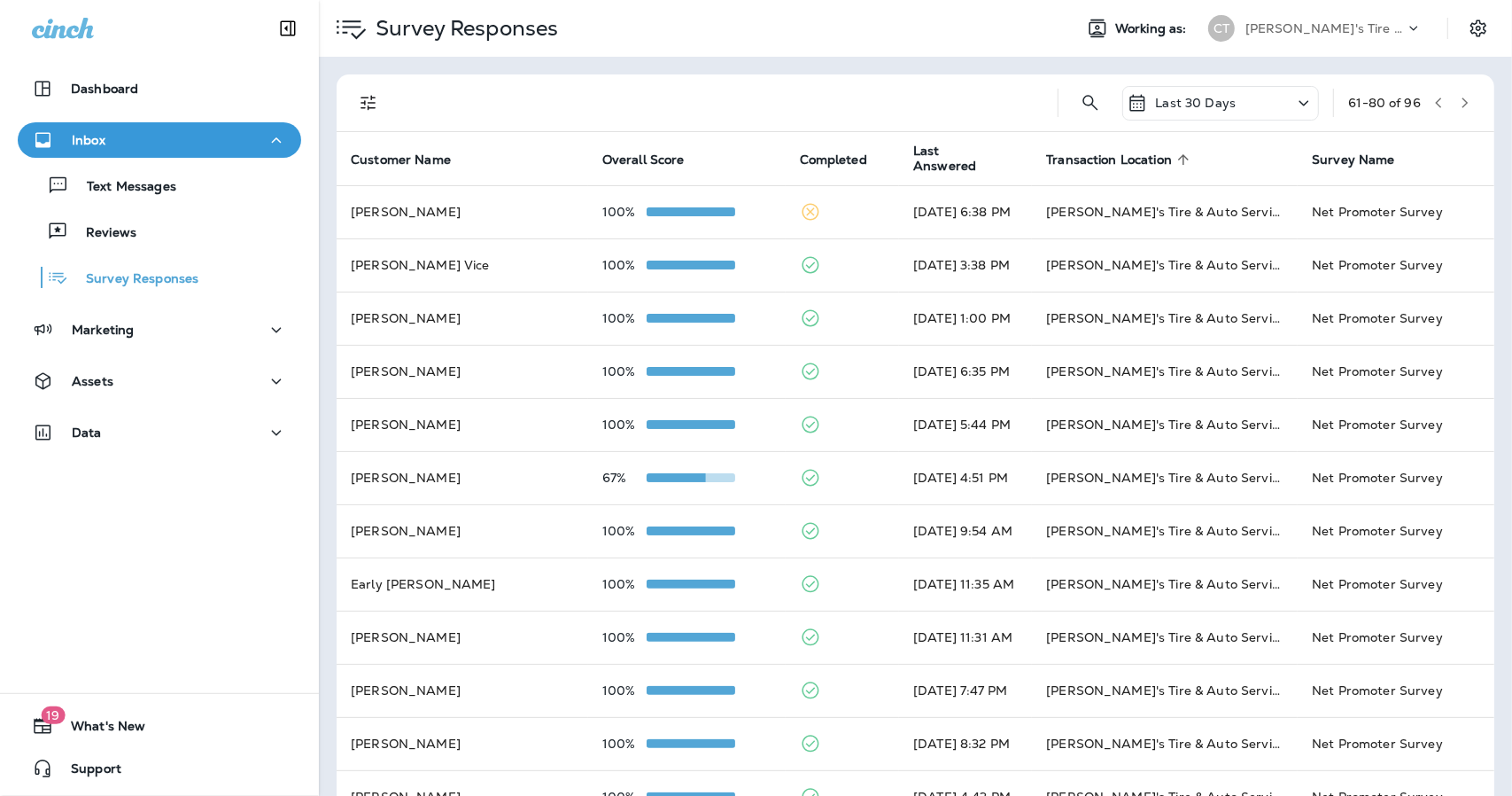
click at [1452, 109] on button "button" at bounding box center [1465, 103] width 27 height 27
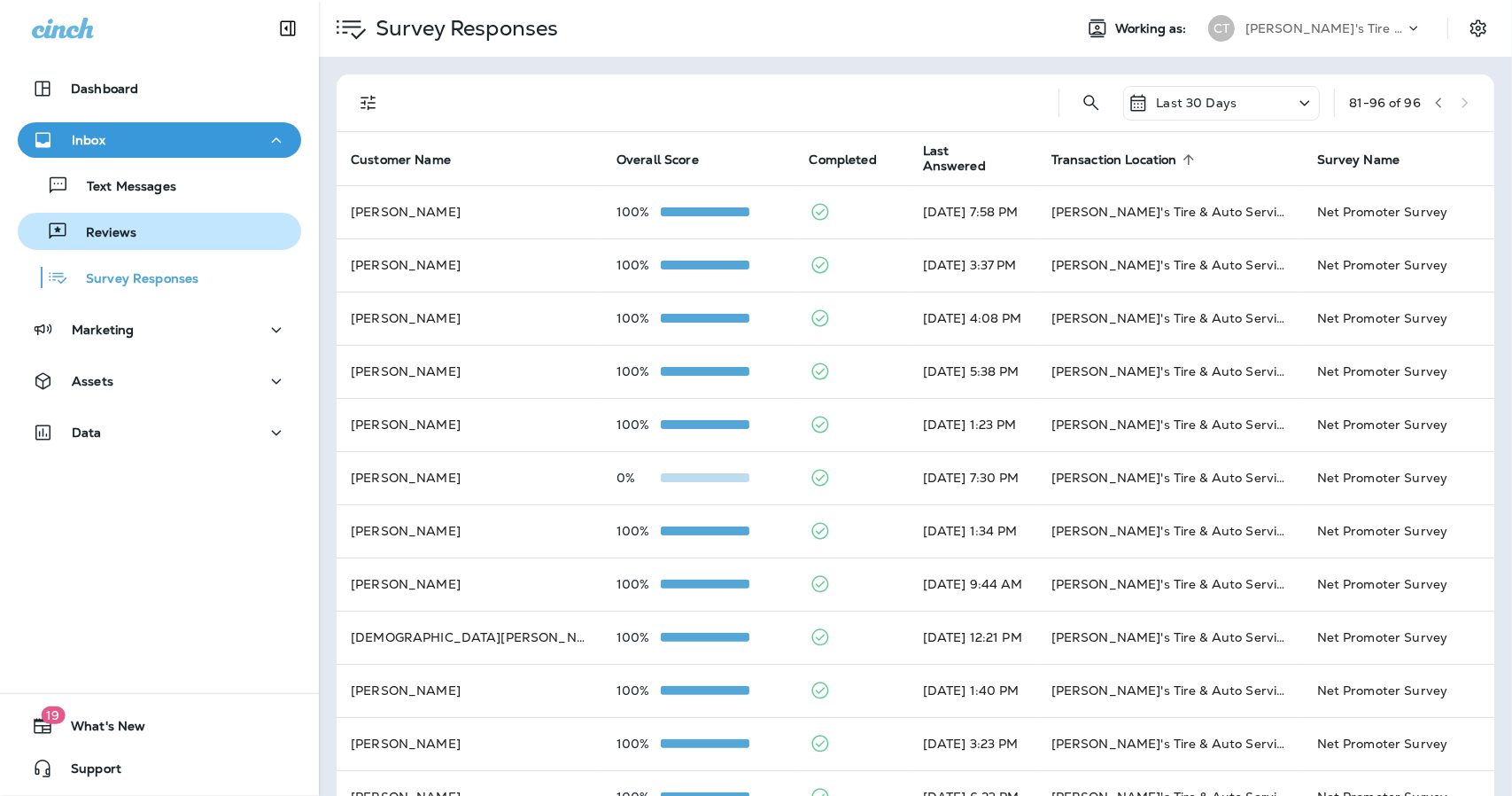
click at [130, 242] on div "Reviews" at bounding box center [81, 231] width 112 height 27
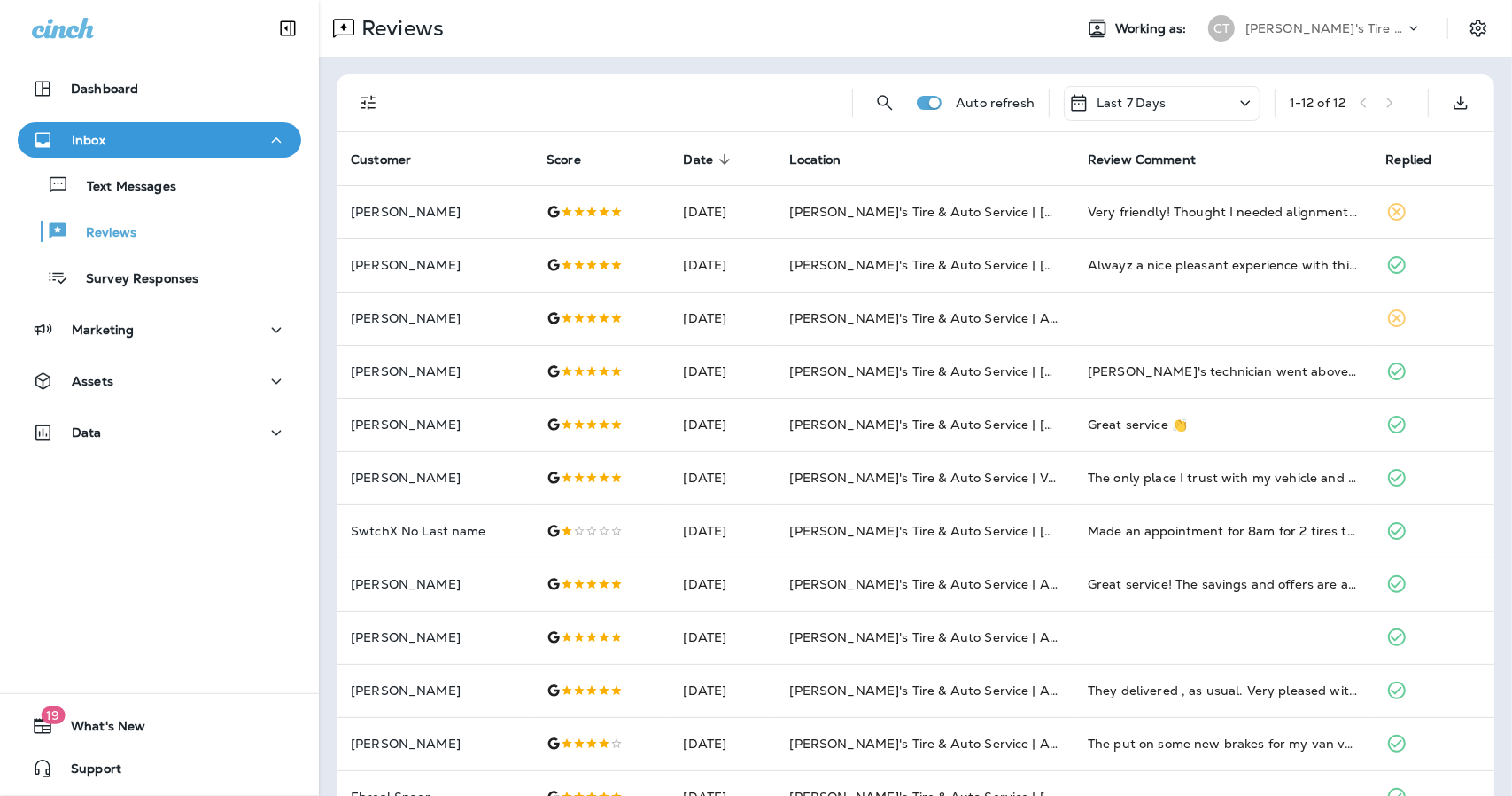
click at [1214, 106] on div "Last 7 Days" at bounding box center [1161, 103] width 196 height 35
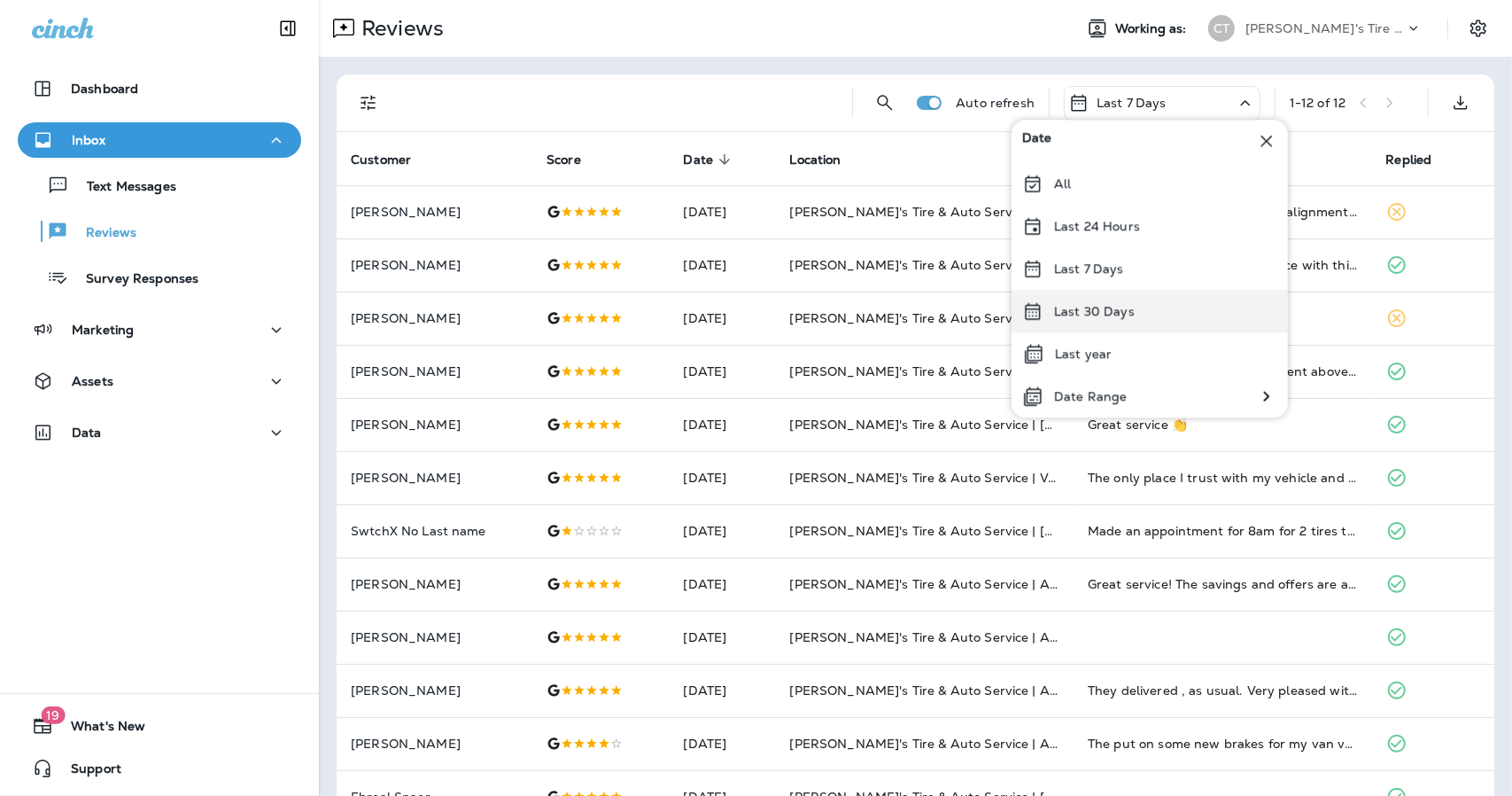
click at [1098, 319] on div "Last 30 Days" at bounding box center [1149, 311] width 276 height 43
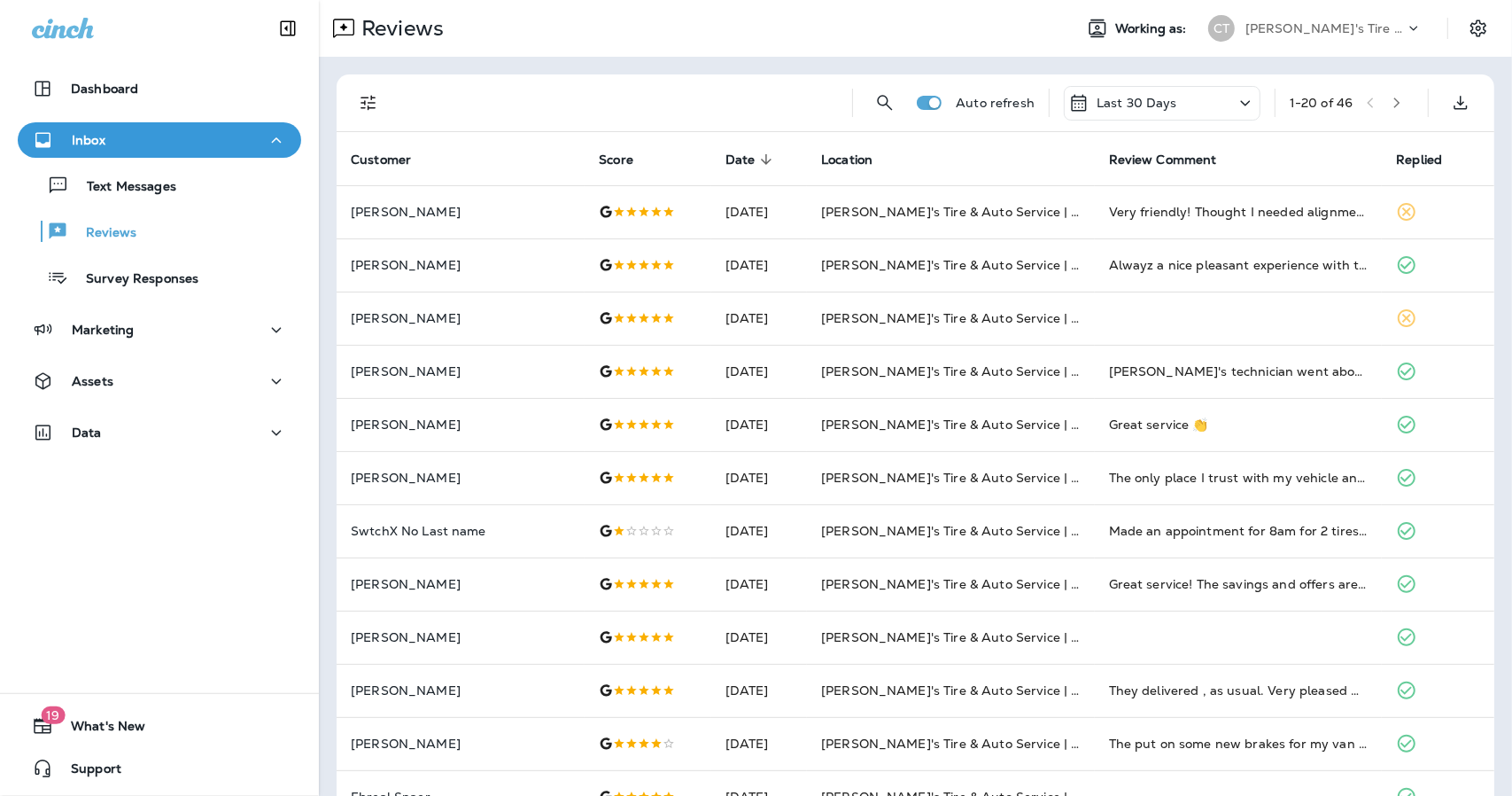
click at [1390, 104] on icon "button" at bounding box center [1397, 103] width 12 height 12
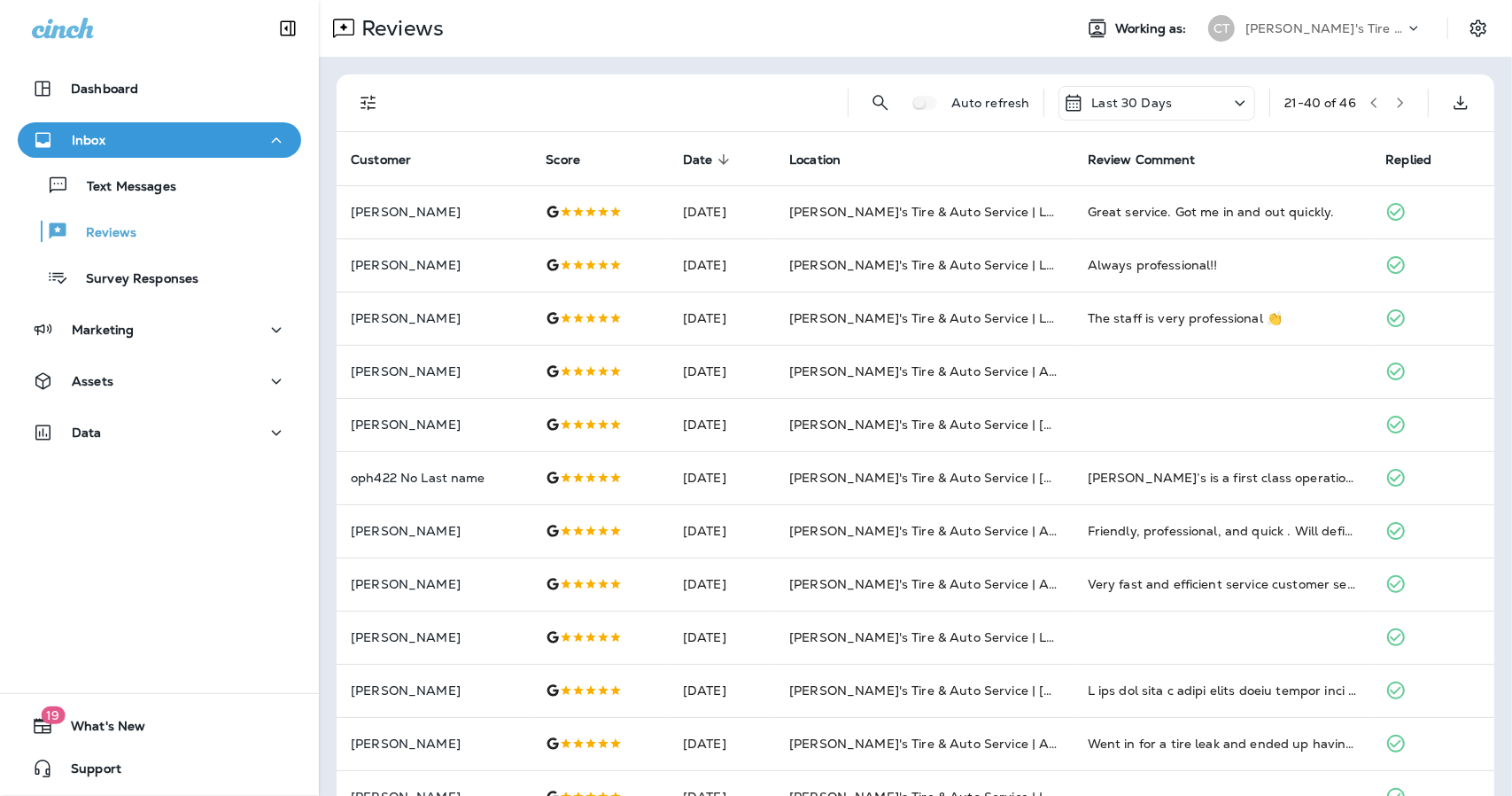
click at [1361, 109] on button "button" at bounding box center [1373, 103] width 27 height 27
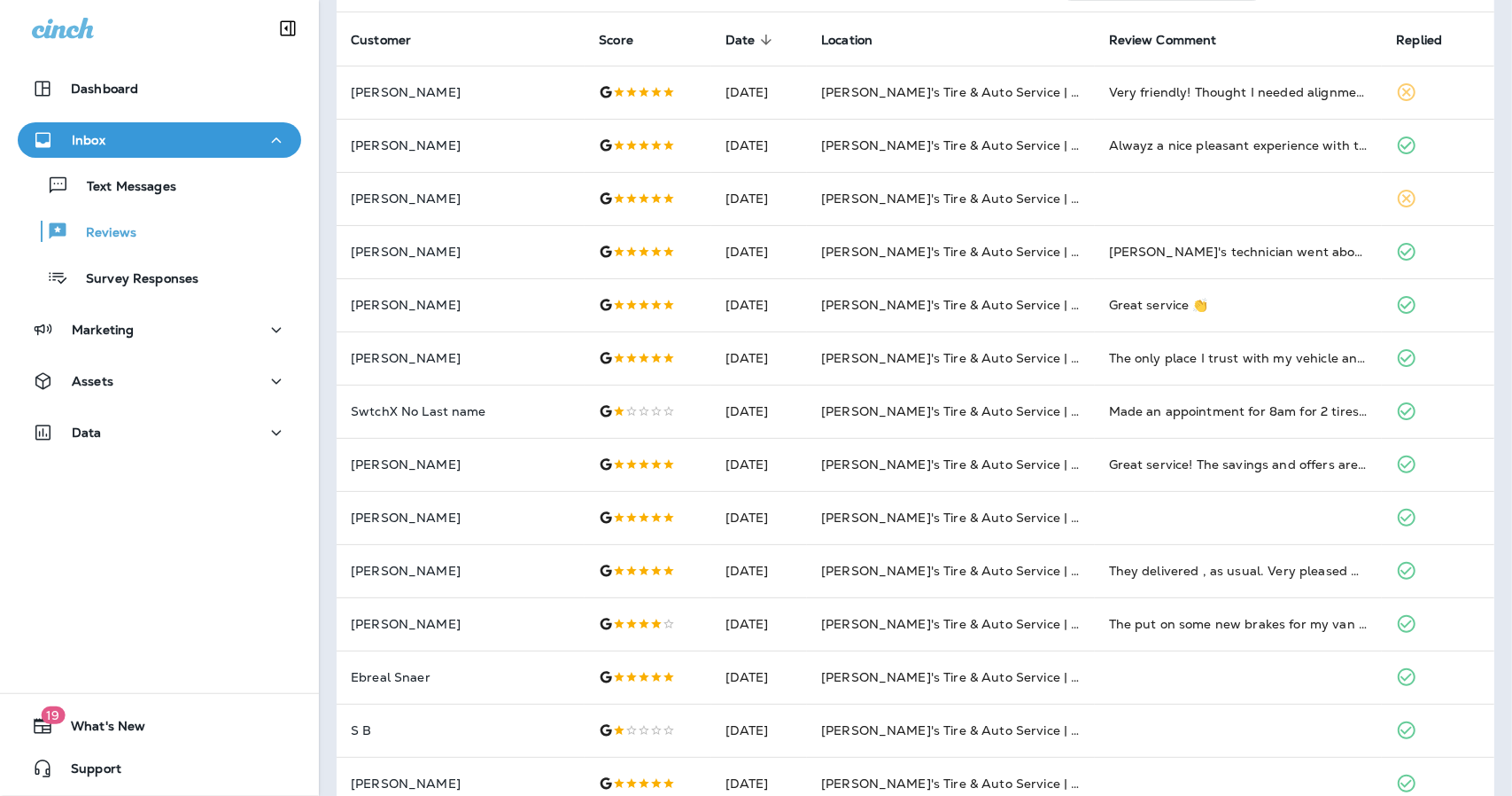
scroll to position [104, 0]
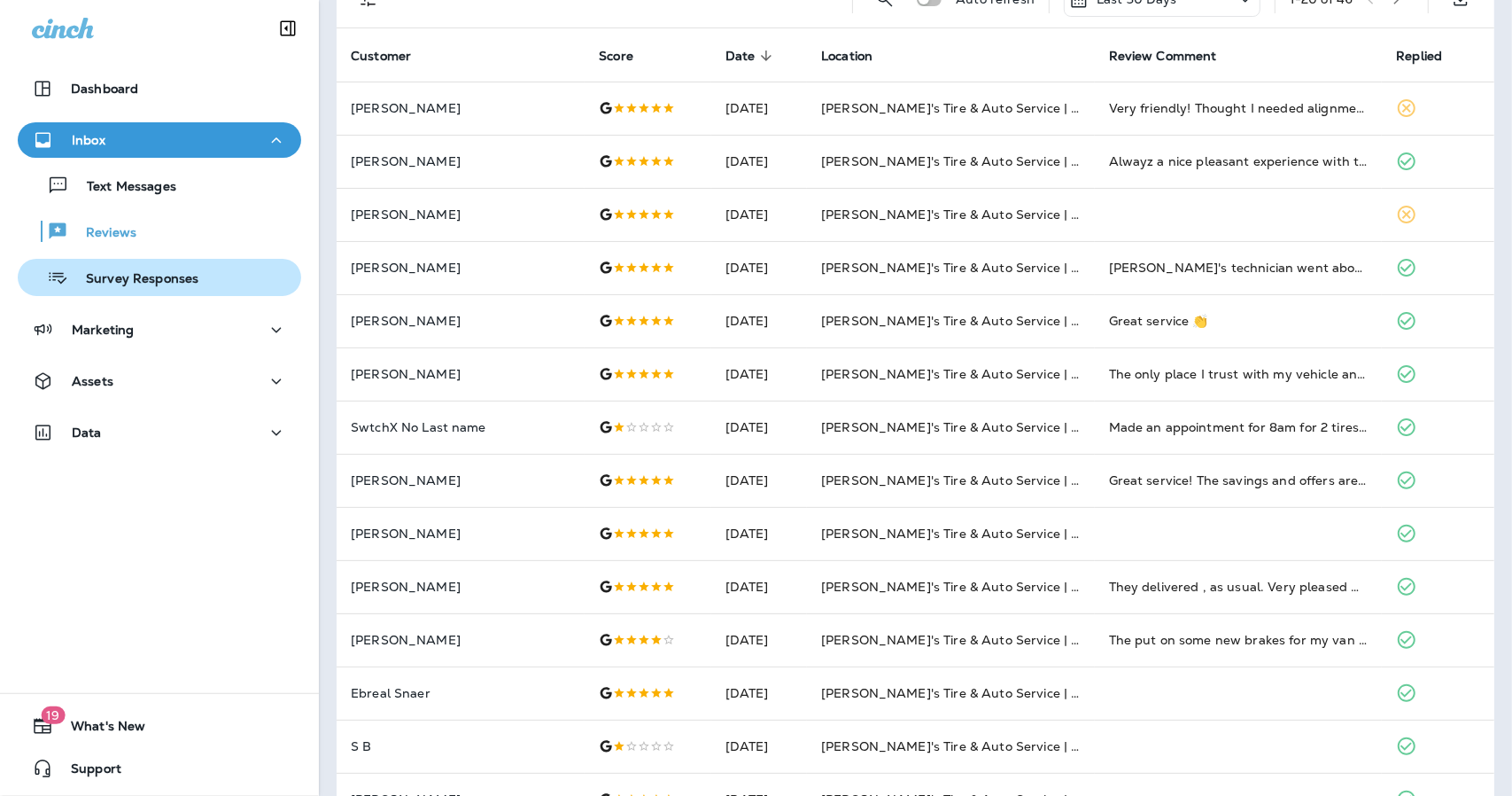
click at [175, 281] on p "Survey Responses" at bounding box center [133, 279] width 131 height 17
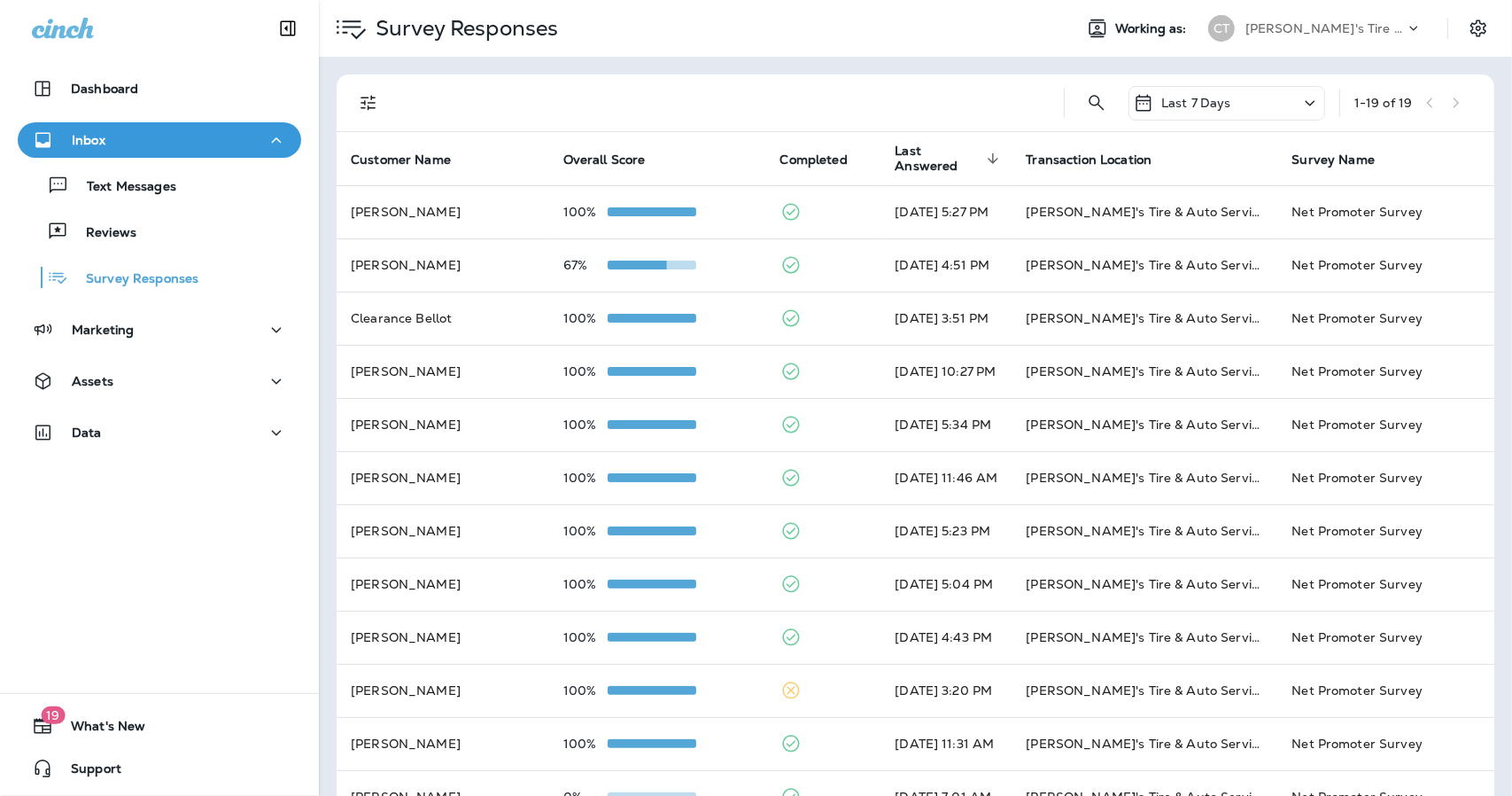
click at [1183, 111] on div "Last 7 Days" at bounding box center [1182, 103] width 99 height 21
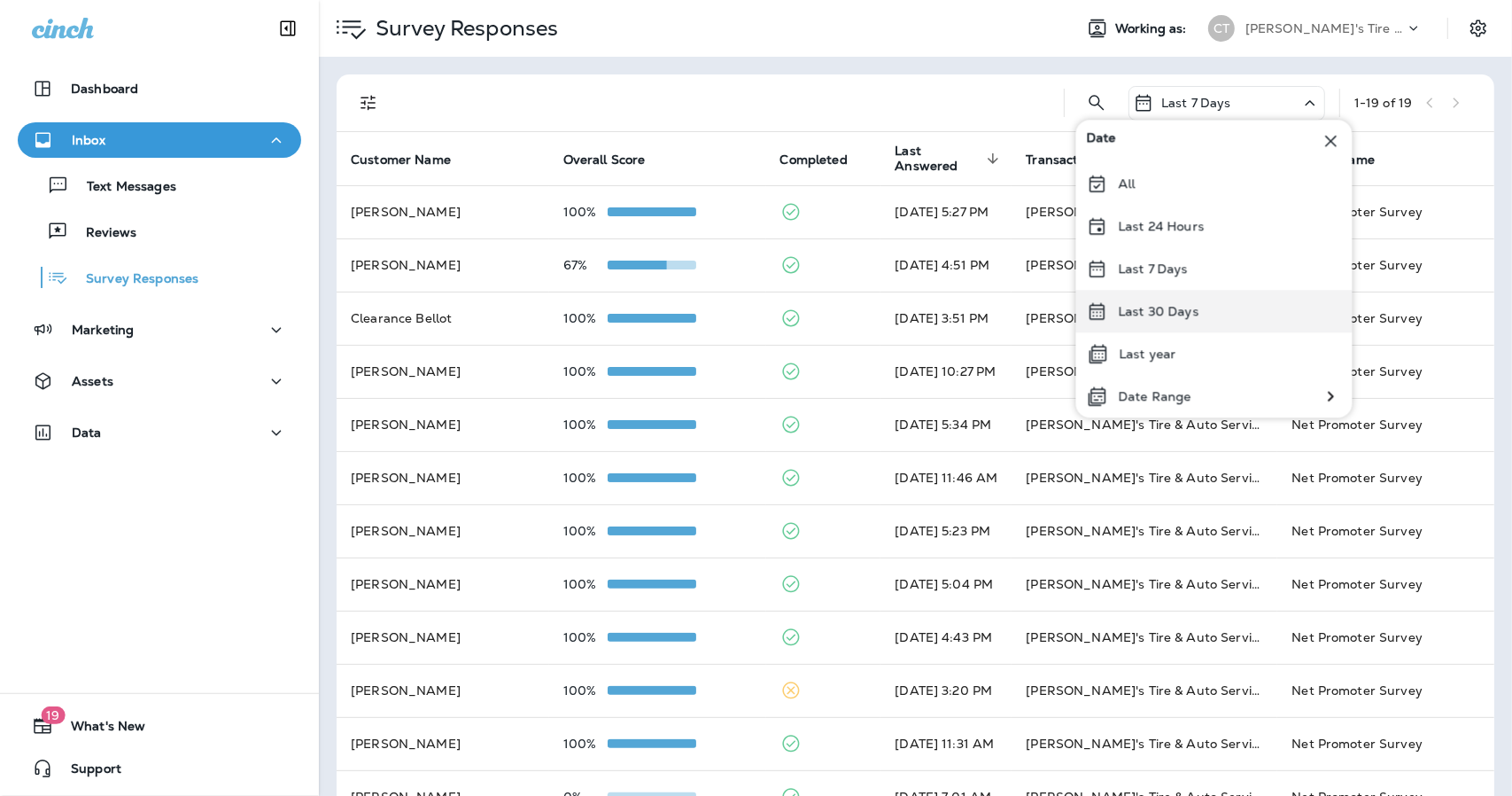
click at [1139, 312] on p "Last 30 Days" at bounding box center [1159, 311] width 81 height 14
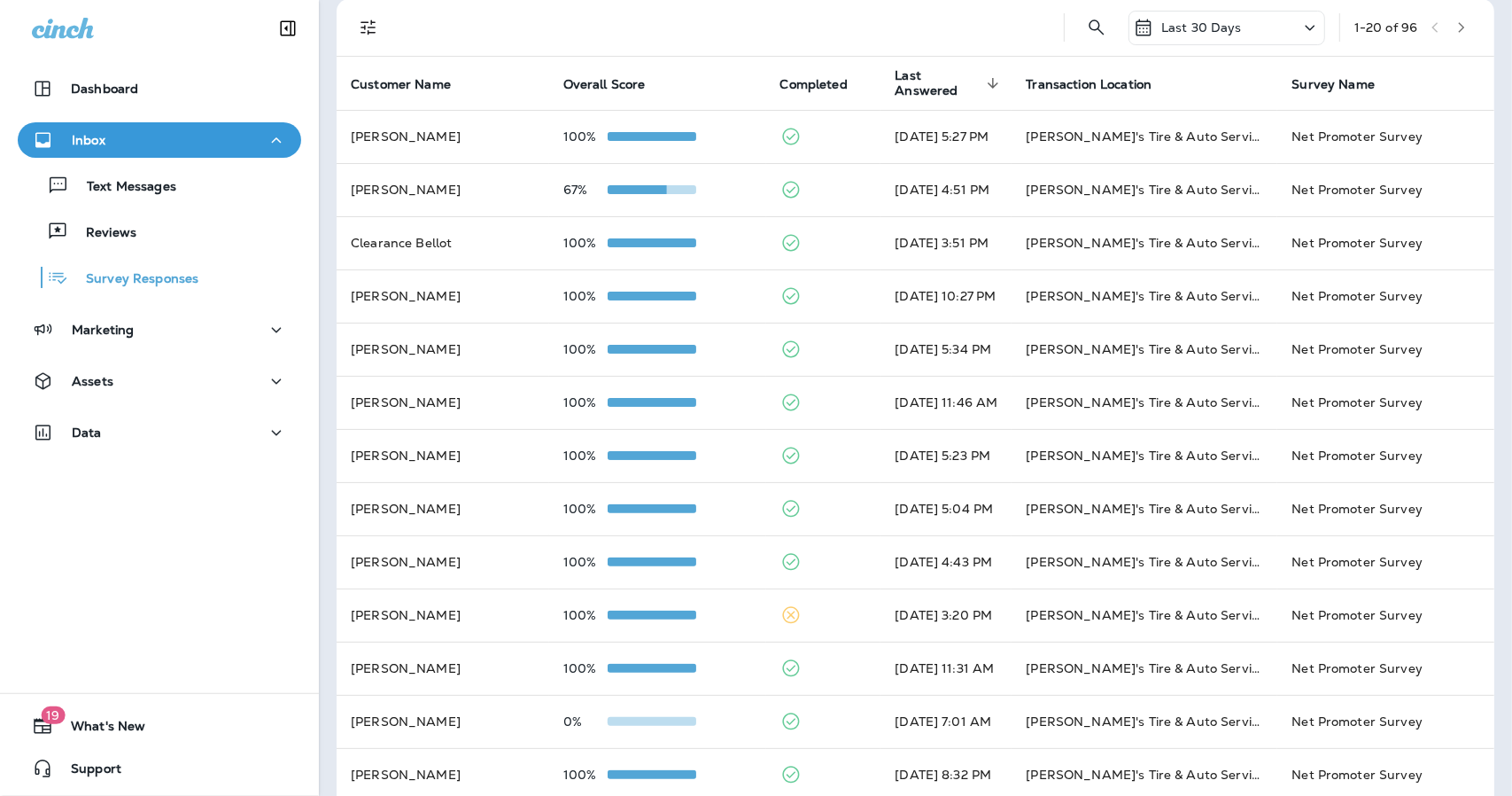
scroll to position [38, 0]
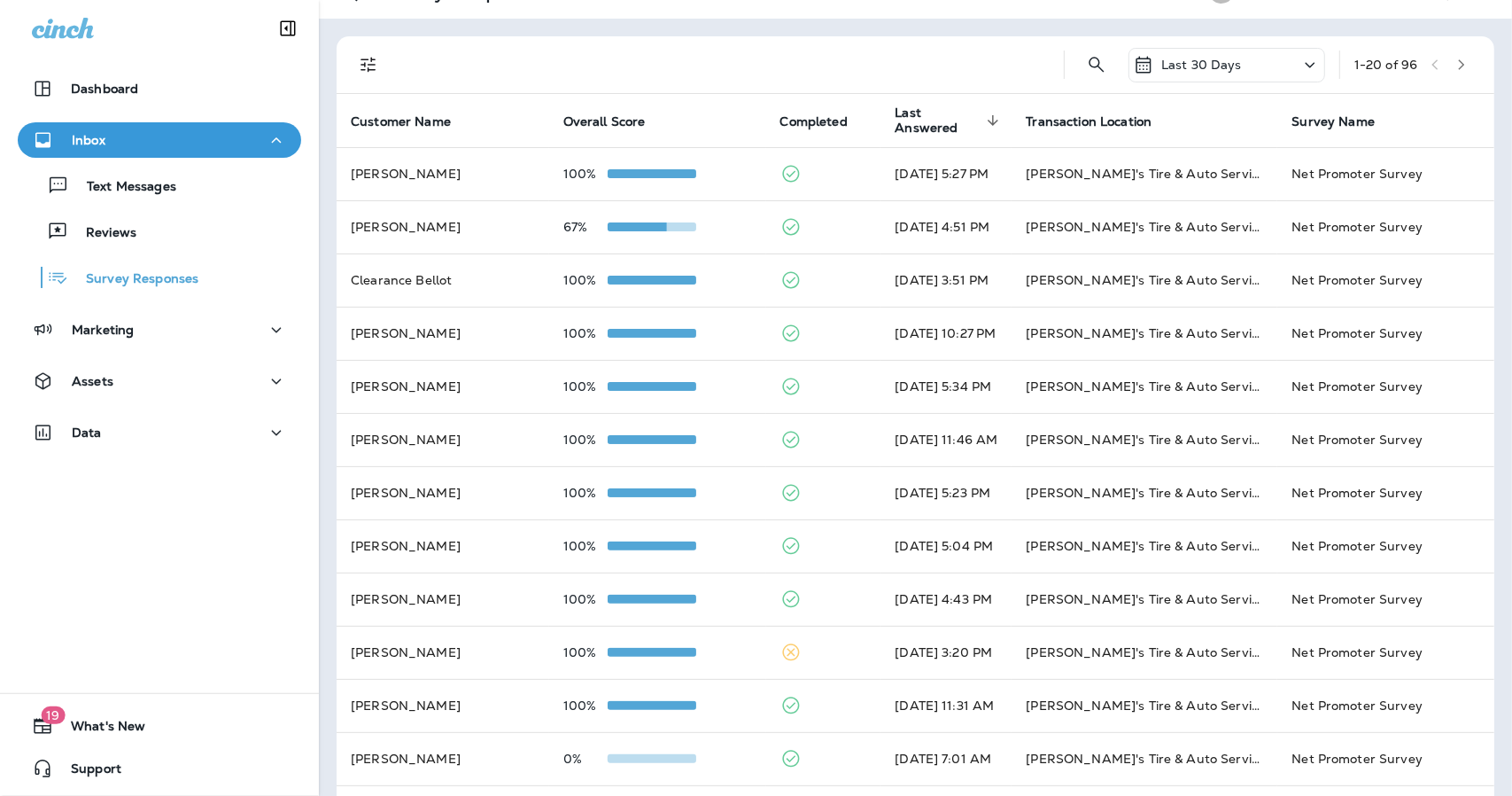
click at [1456, 63] on icon "button" at bounding box center [1461, 65] width 12 height 12
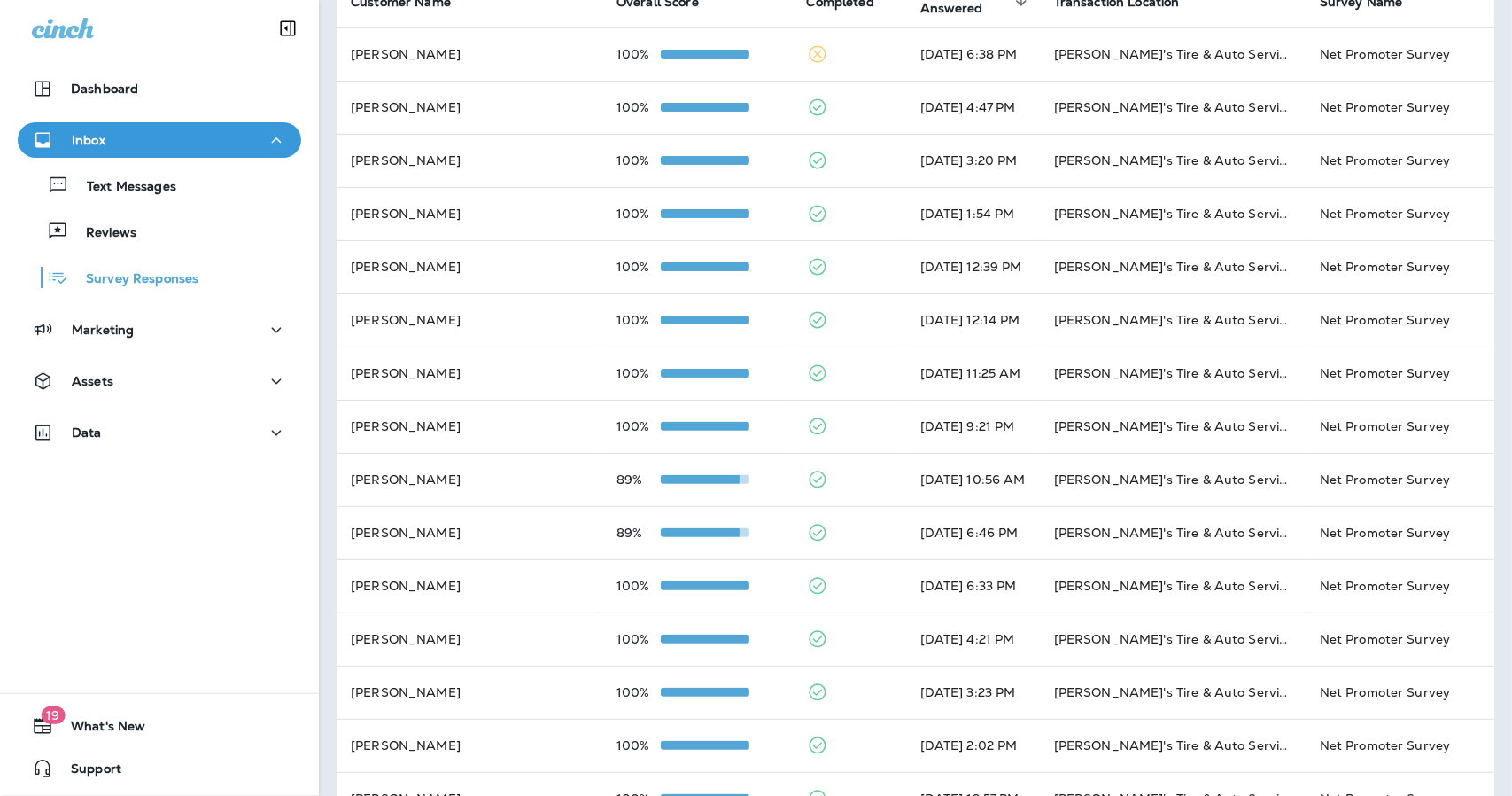
scroll to position [46, 0]
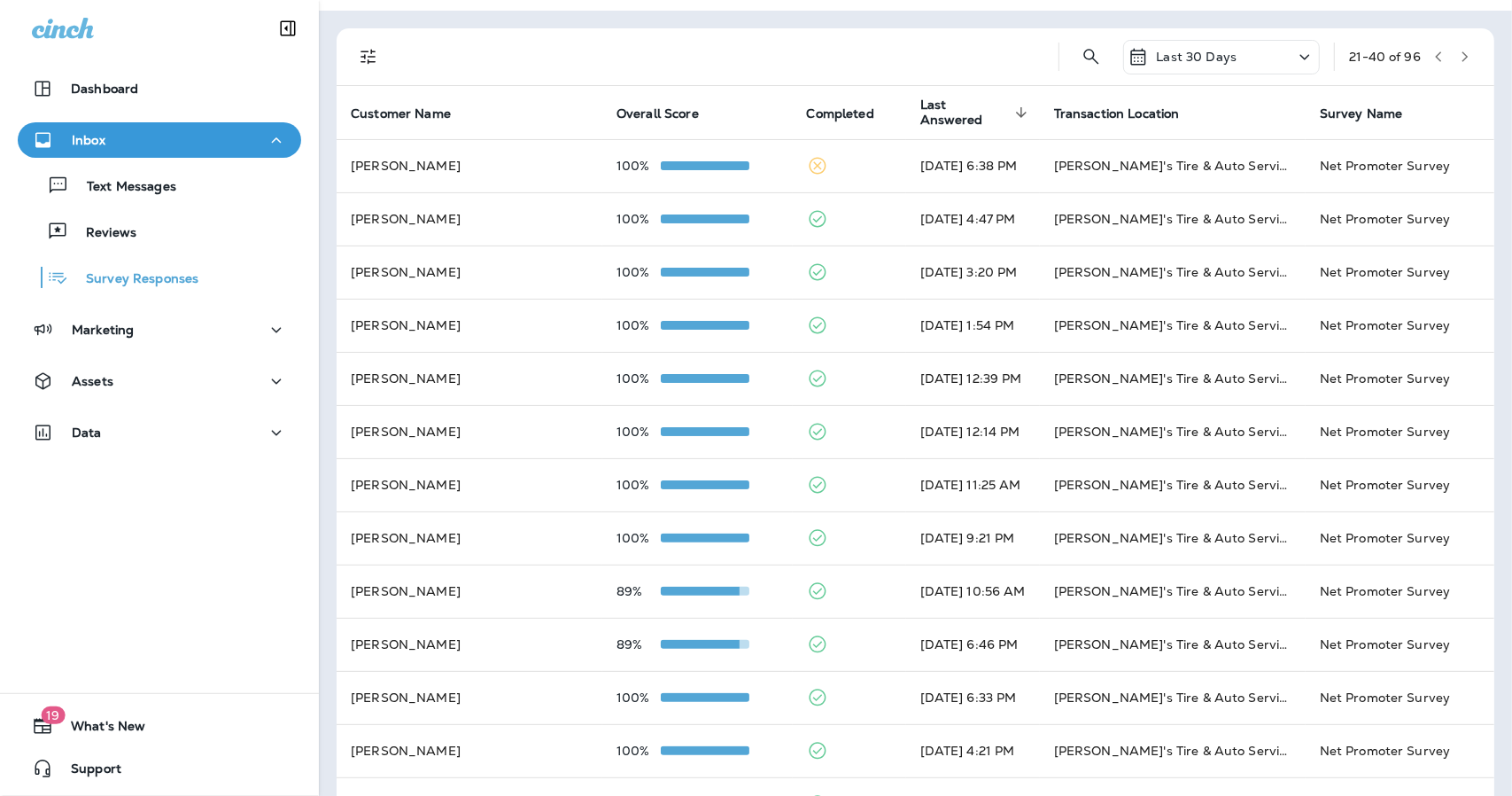
click at [1459, 60] on button "button" at bounding box center [1465, 57] width 27 height 27
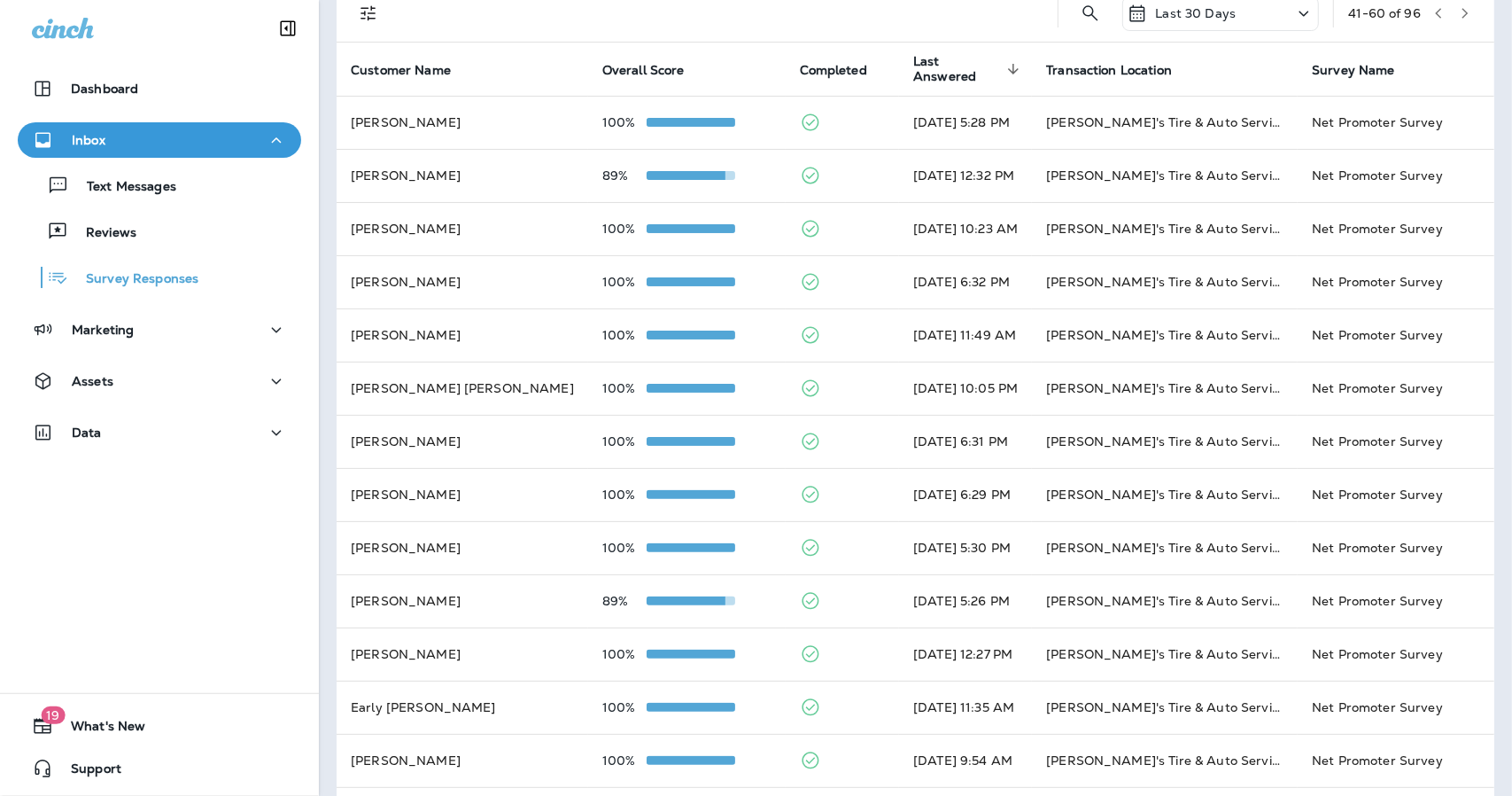
scroll to position [66, 0]
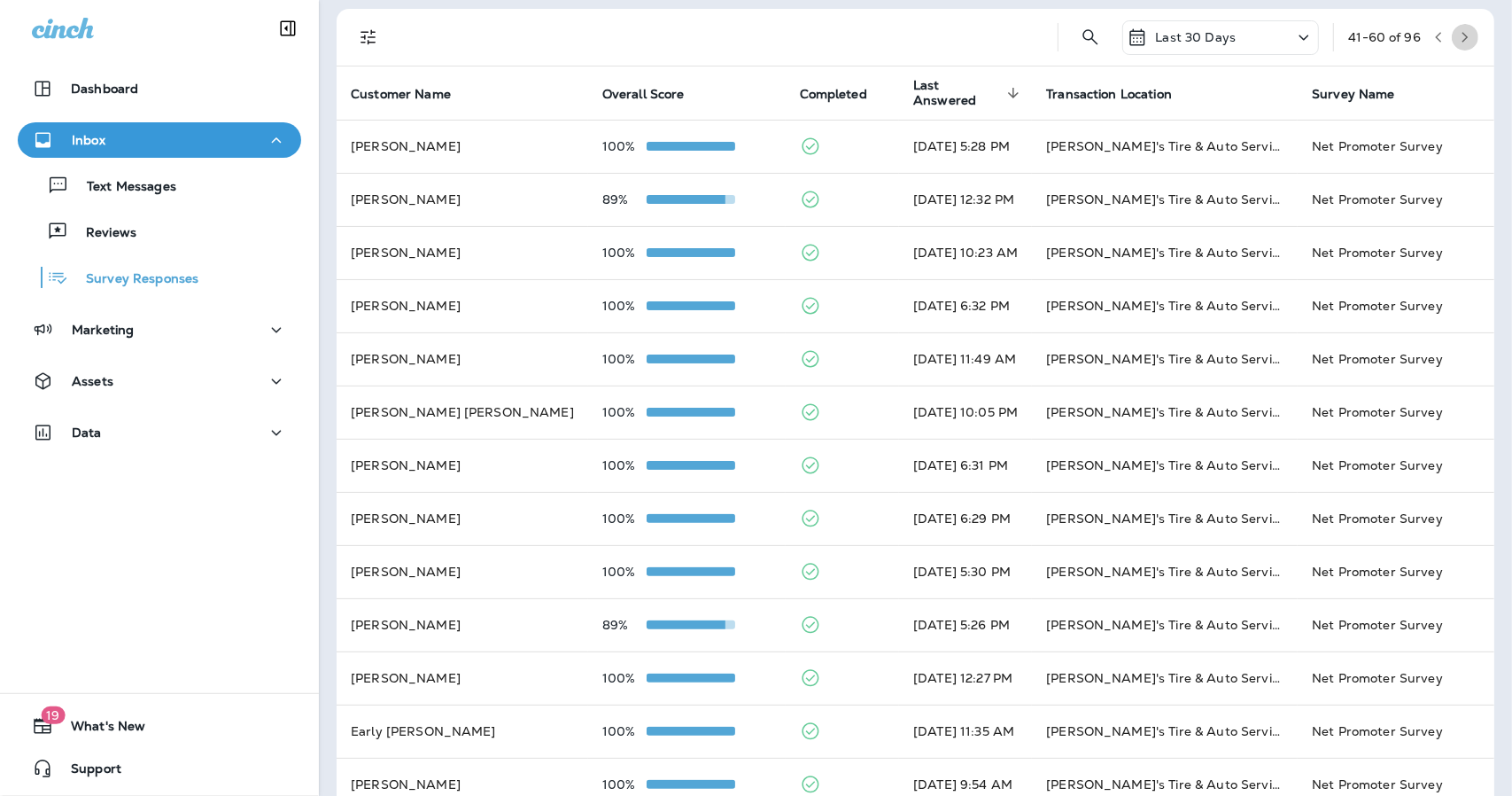
click at [1452, 26] on button "button" at bounding box center [1465, 37] width 27 height 27
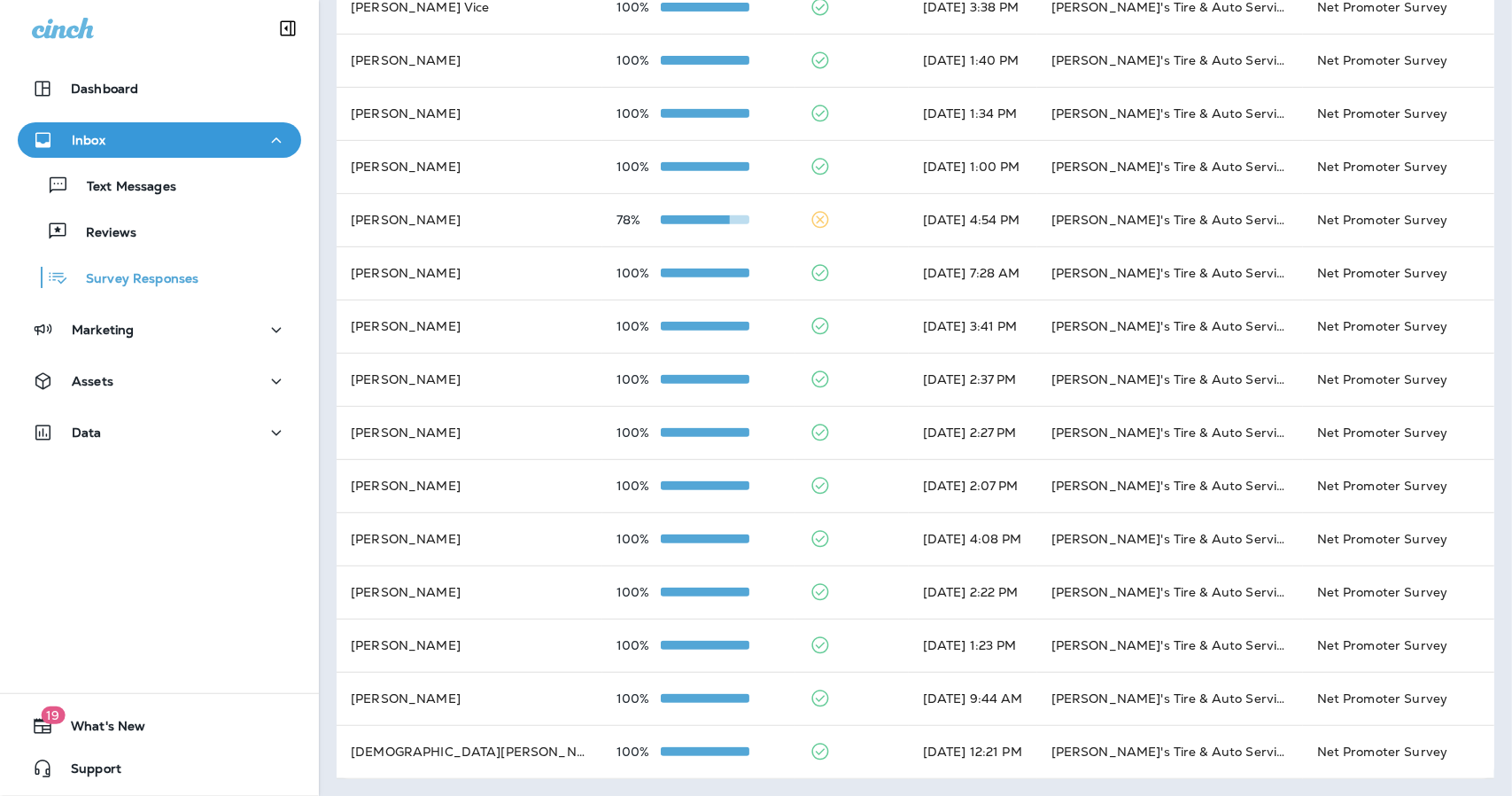
scroll to position [0, 0]
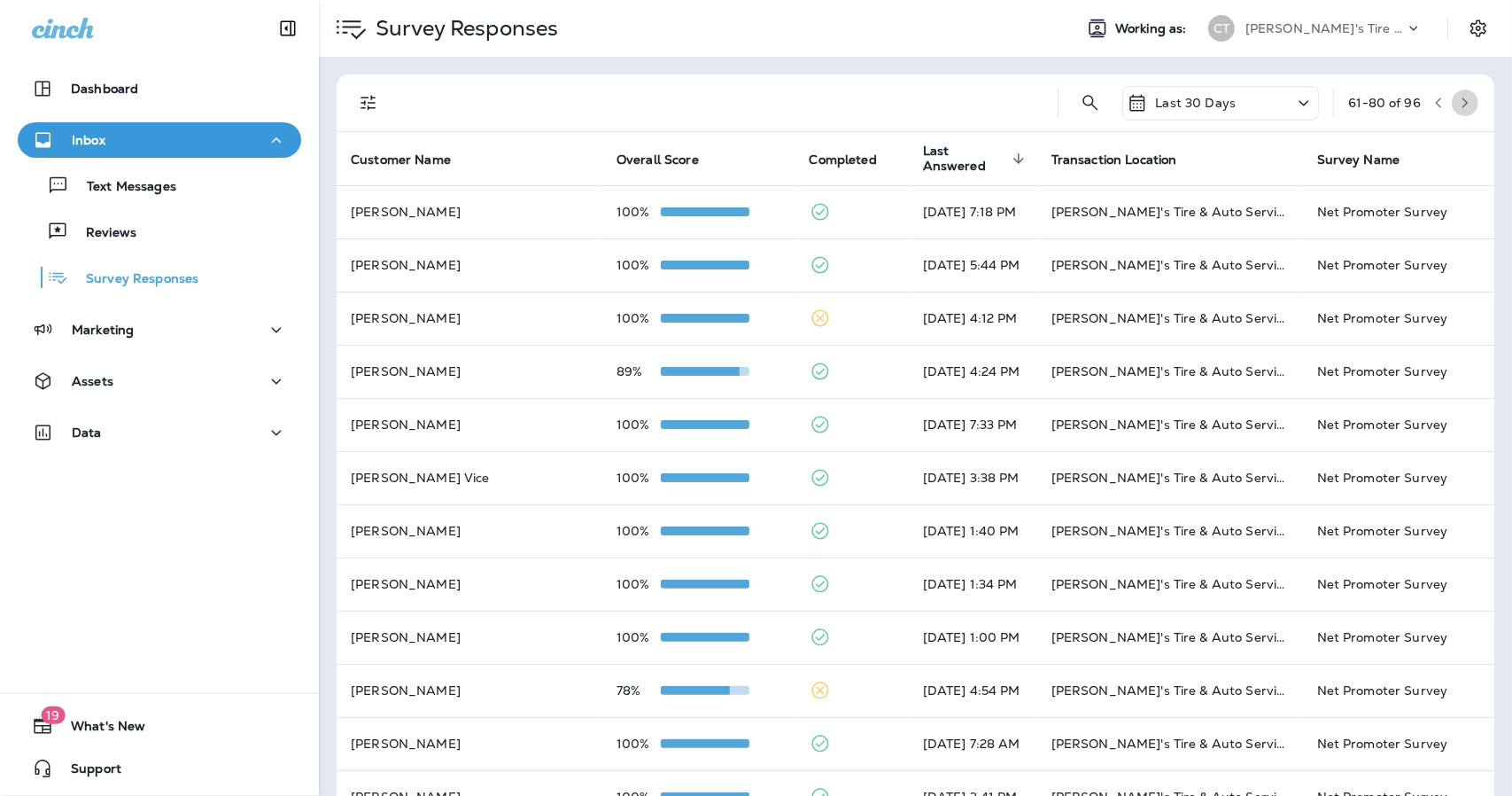
click at [1459, 98] on icon "button" at bounding box center [1465, 103] width 12 height 12
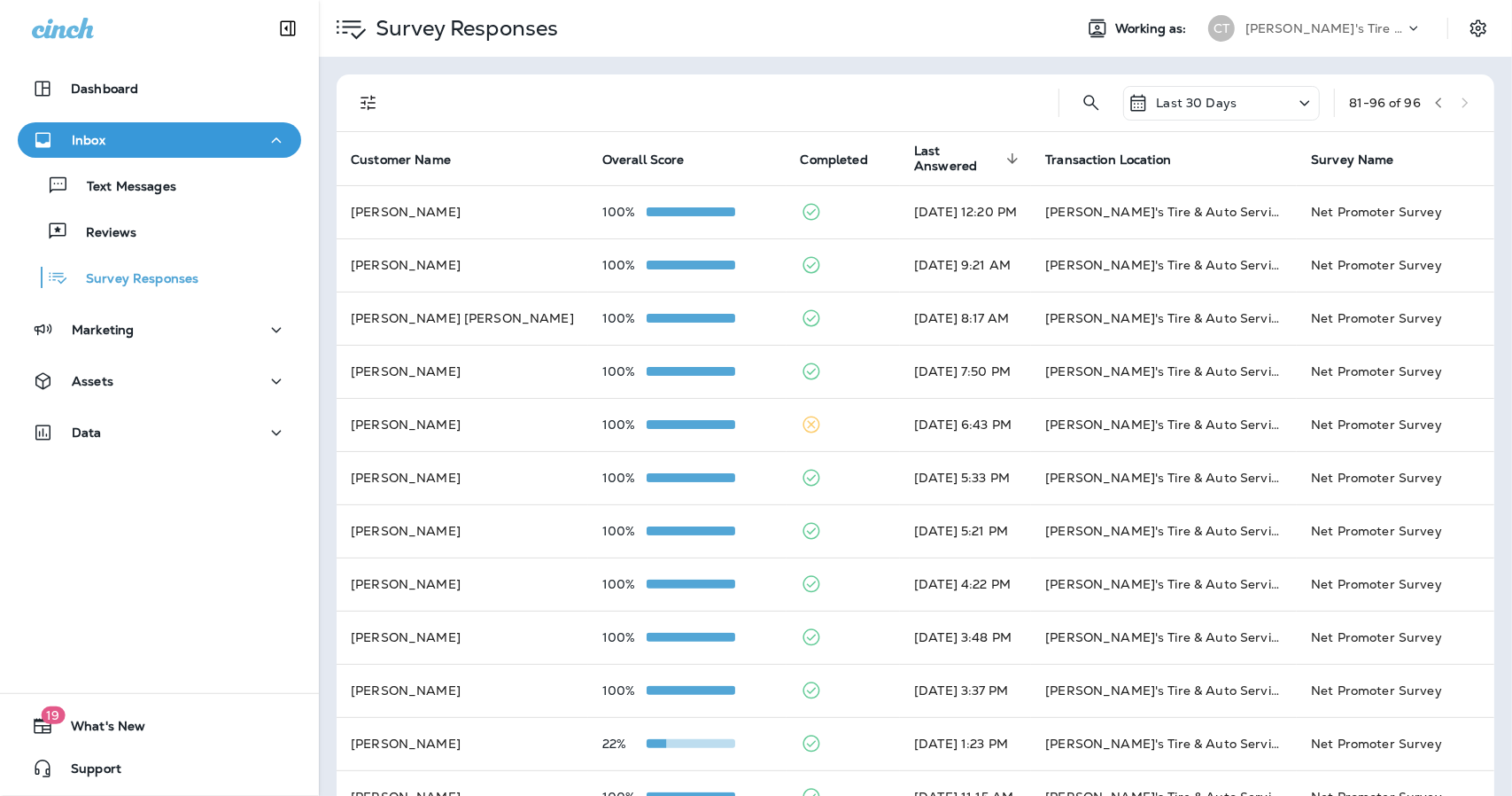
click at [1425, 104] on button "button" at bounding box center [1438, 103] width 27 height 27
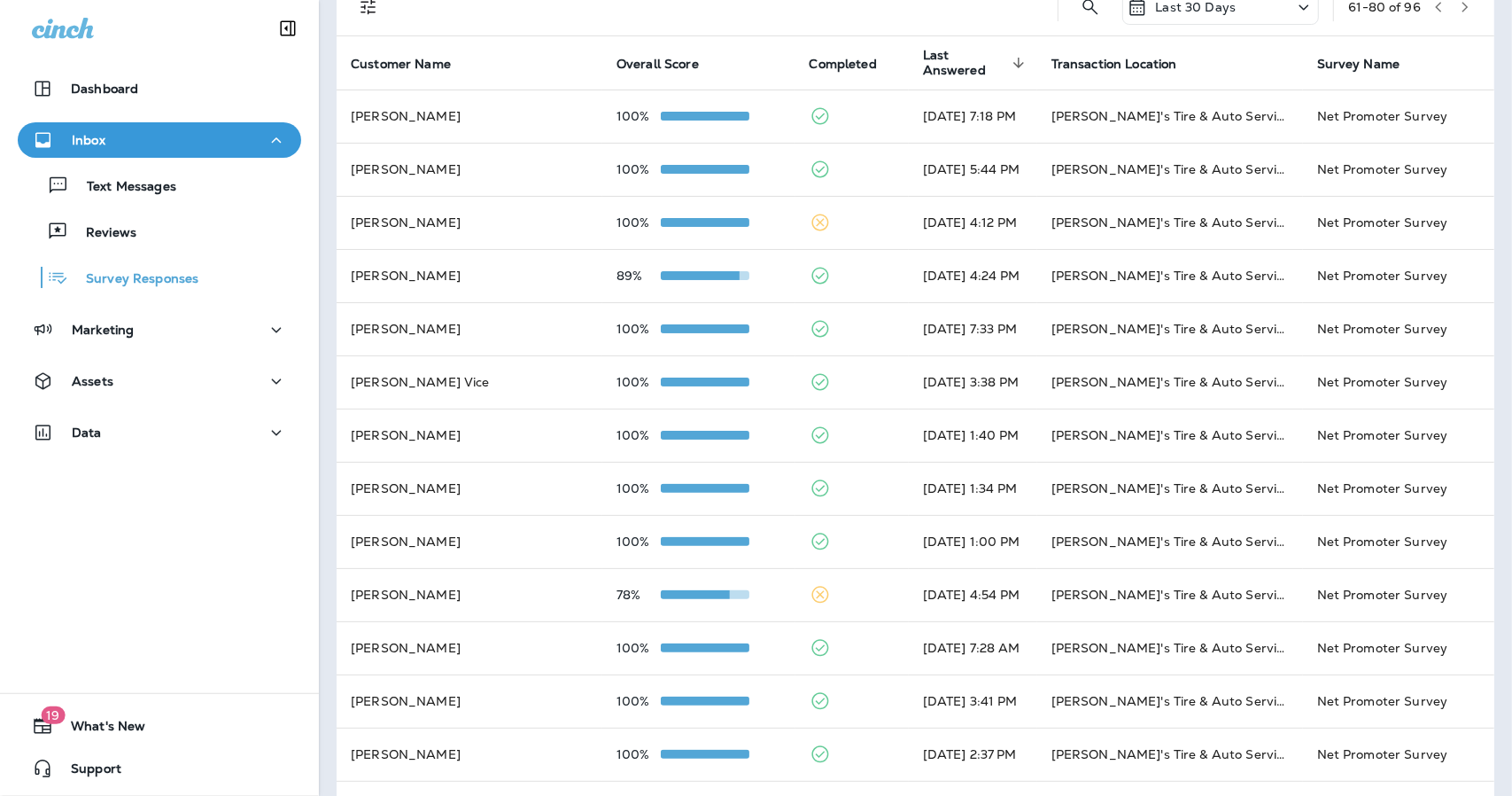
scroll to position [74, 0]
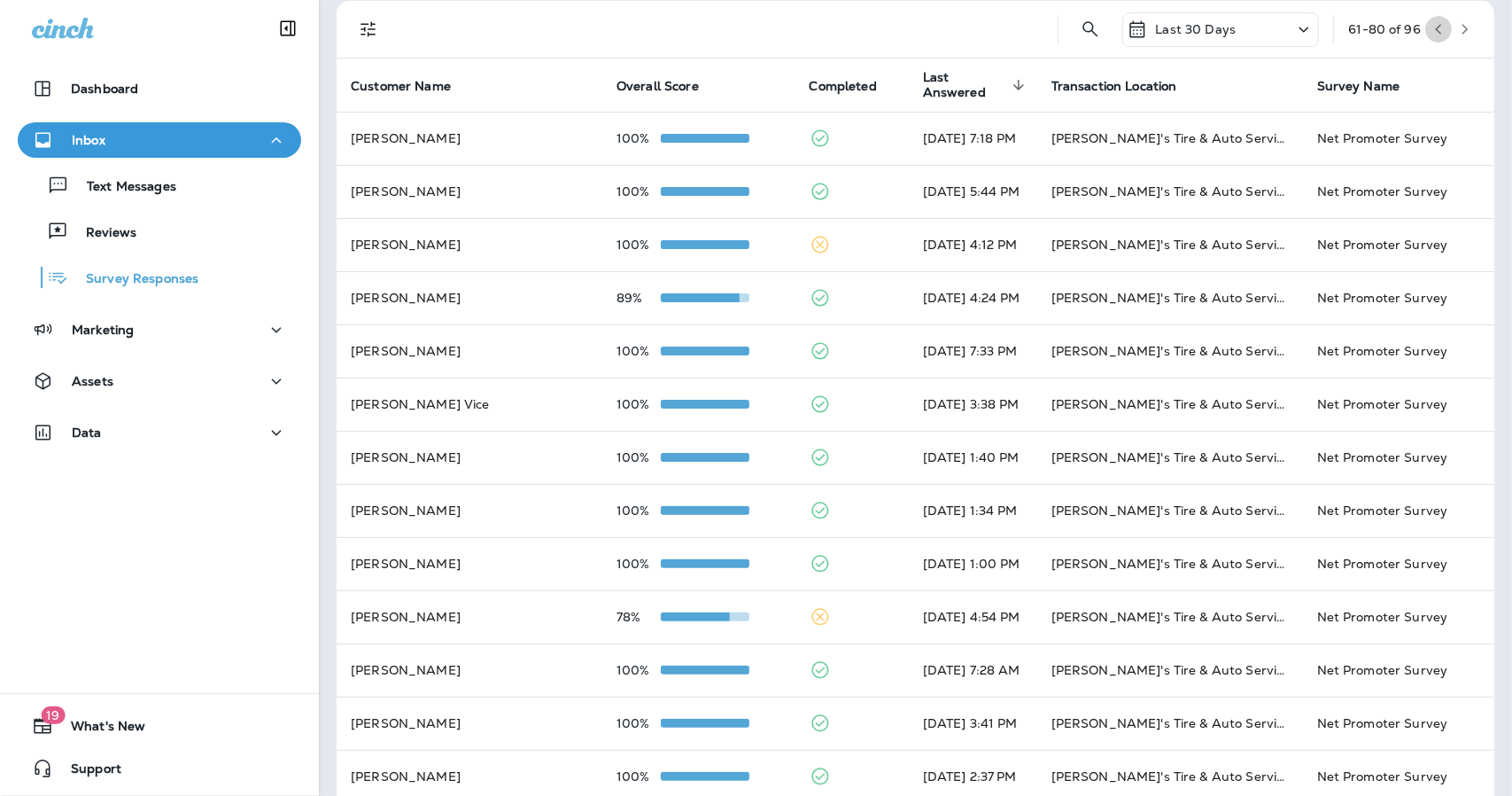
click at [1432, 35] on icon "button" at bounding box center [1438, 29] width 12 height 12
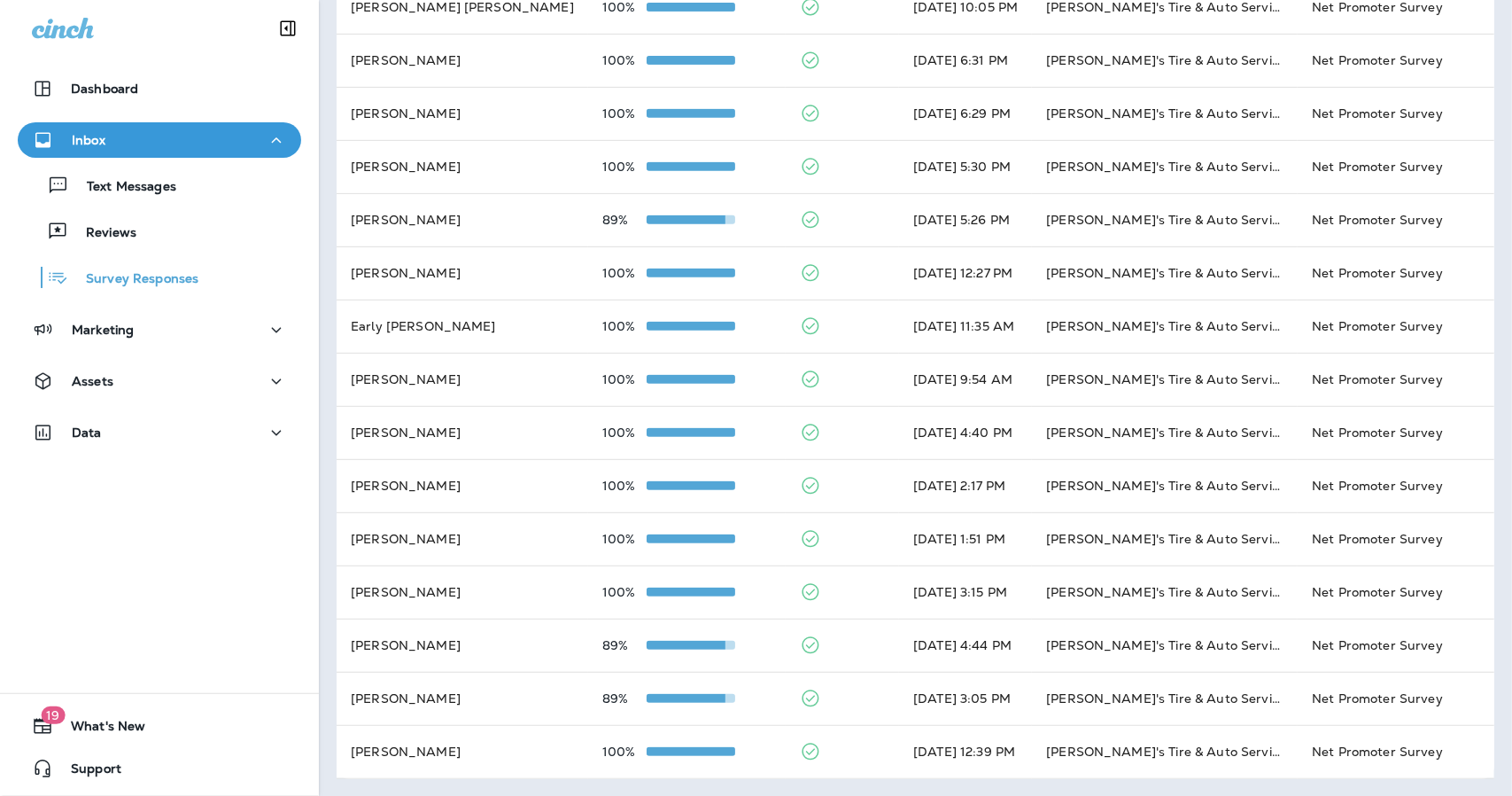
scroll to position [0, 0]
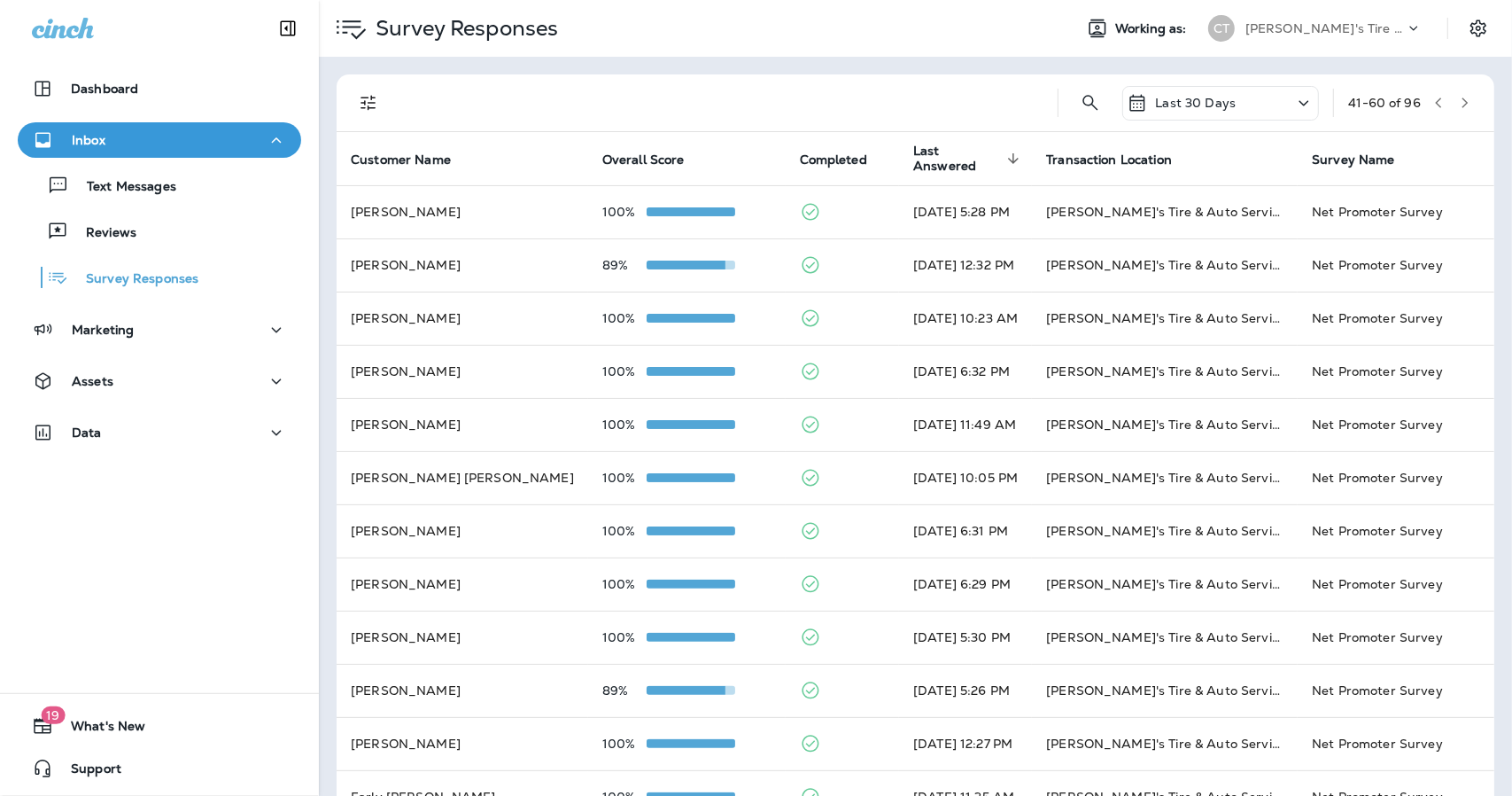
click at [1432, 104] on icon "button" at bounding box center [1438, 103] width 12 height 12
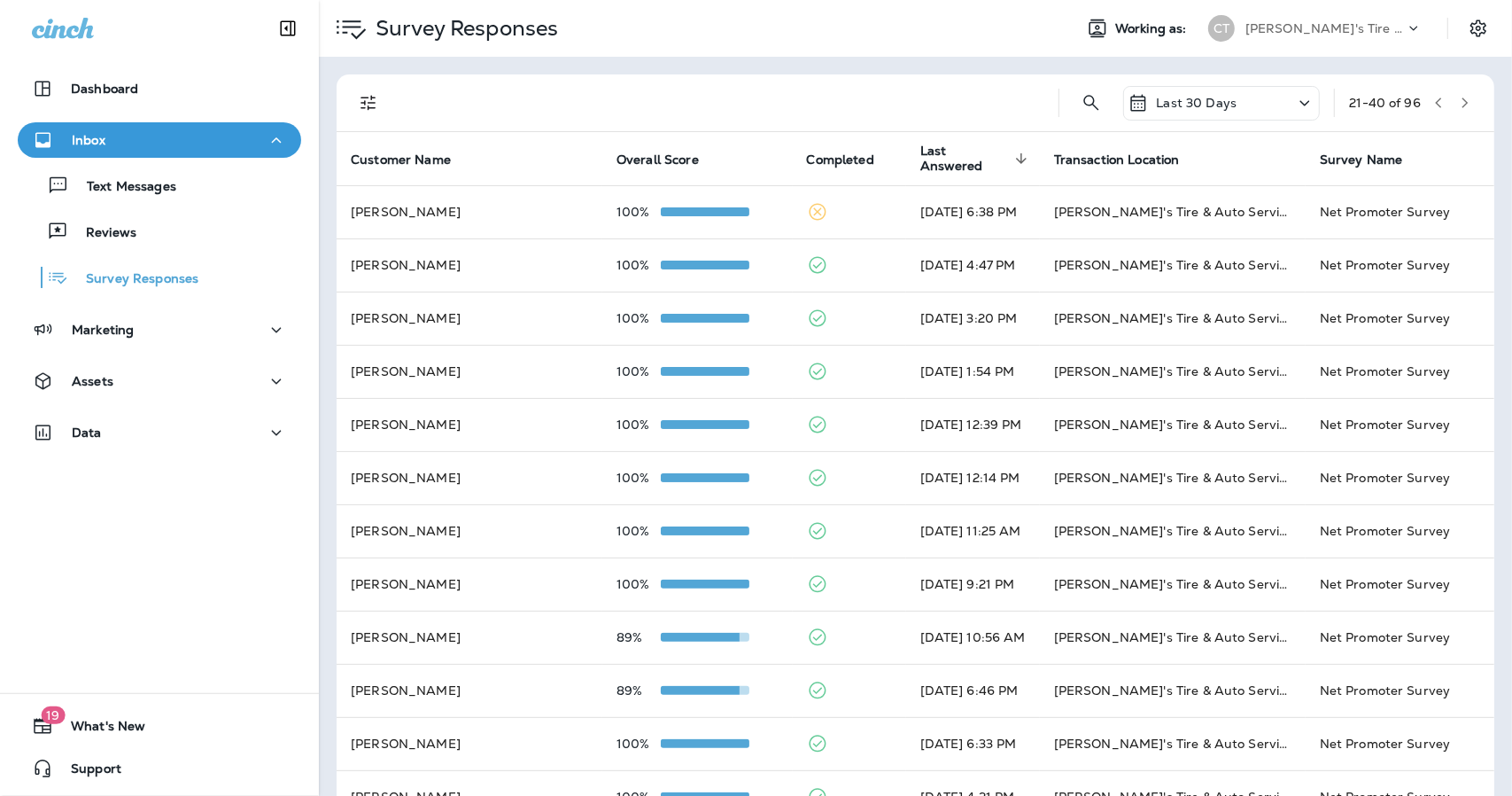
click at [1431, 102] on button "button" at bounding box center [1438, 103] width 27 height 27
